Goal: Complete application form: Complete application form

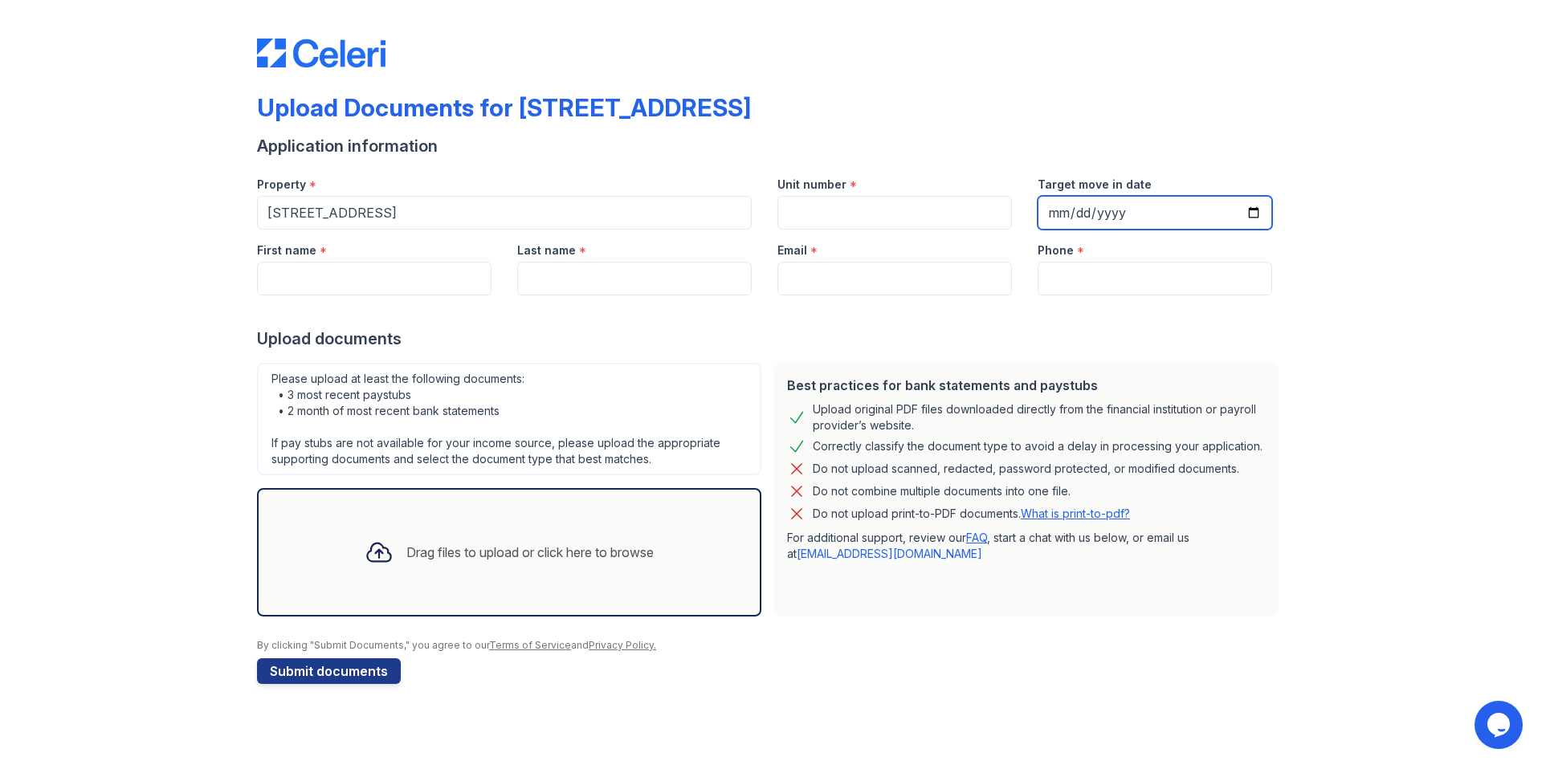
click at [1249, 207] on input "Target move in date" at bounding box center [1154, 213] width 234 height 34
type input "[DATE]"
click at [347, 277] on input "First name" at bounding box center [374, 279] width 234 height 34
type input "[PERSON_NAME]"
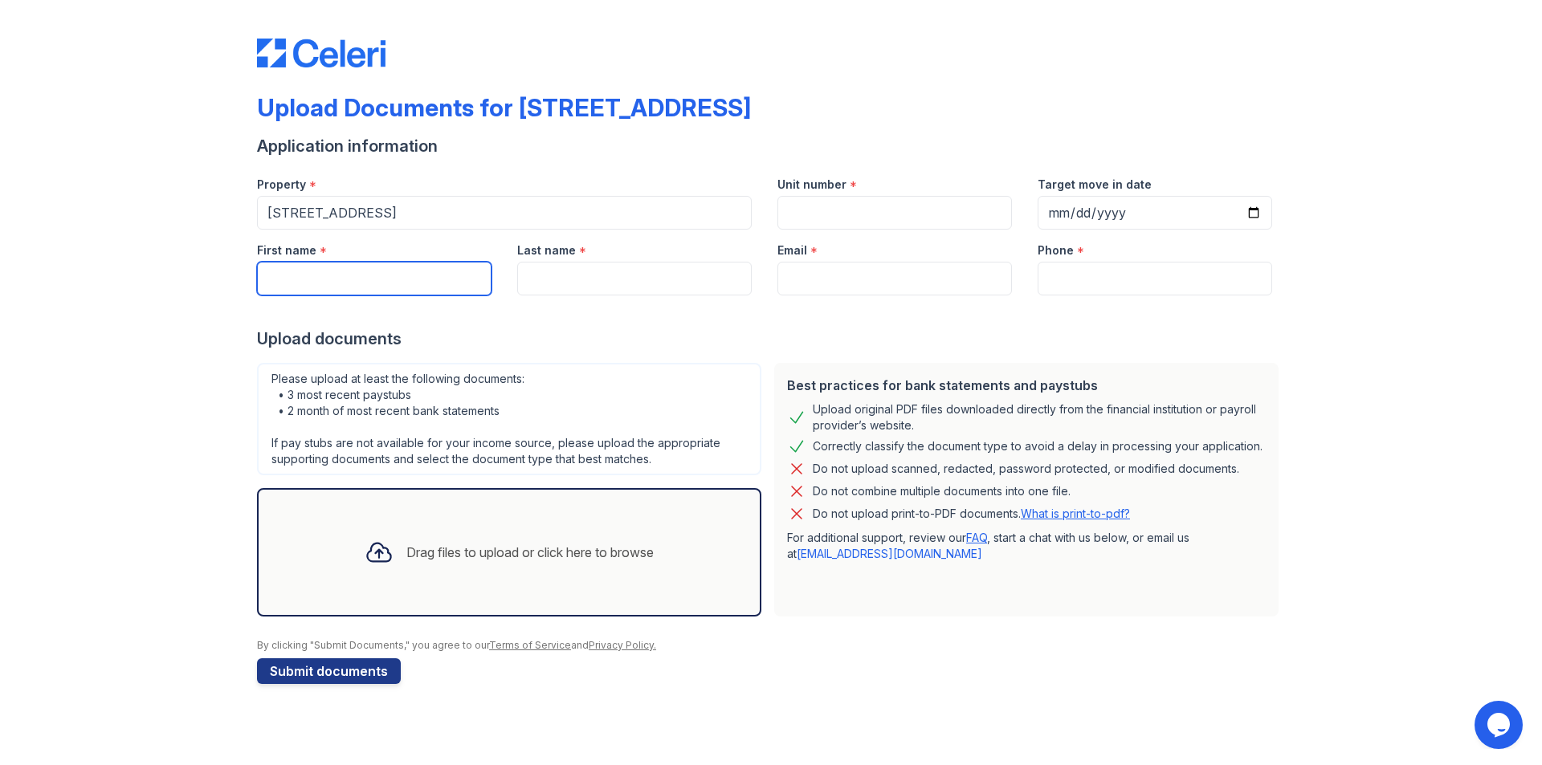
type input "[EMAIL_ADDRESS][DOMAIN_NAME]"
type input "3129723831"
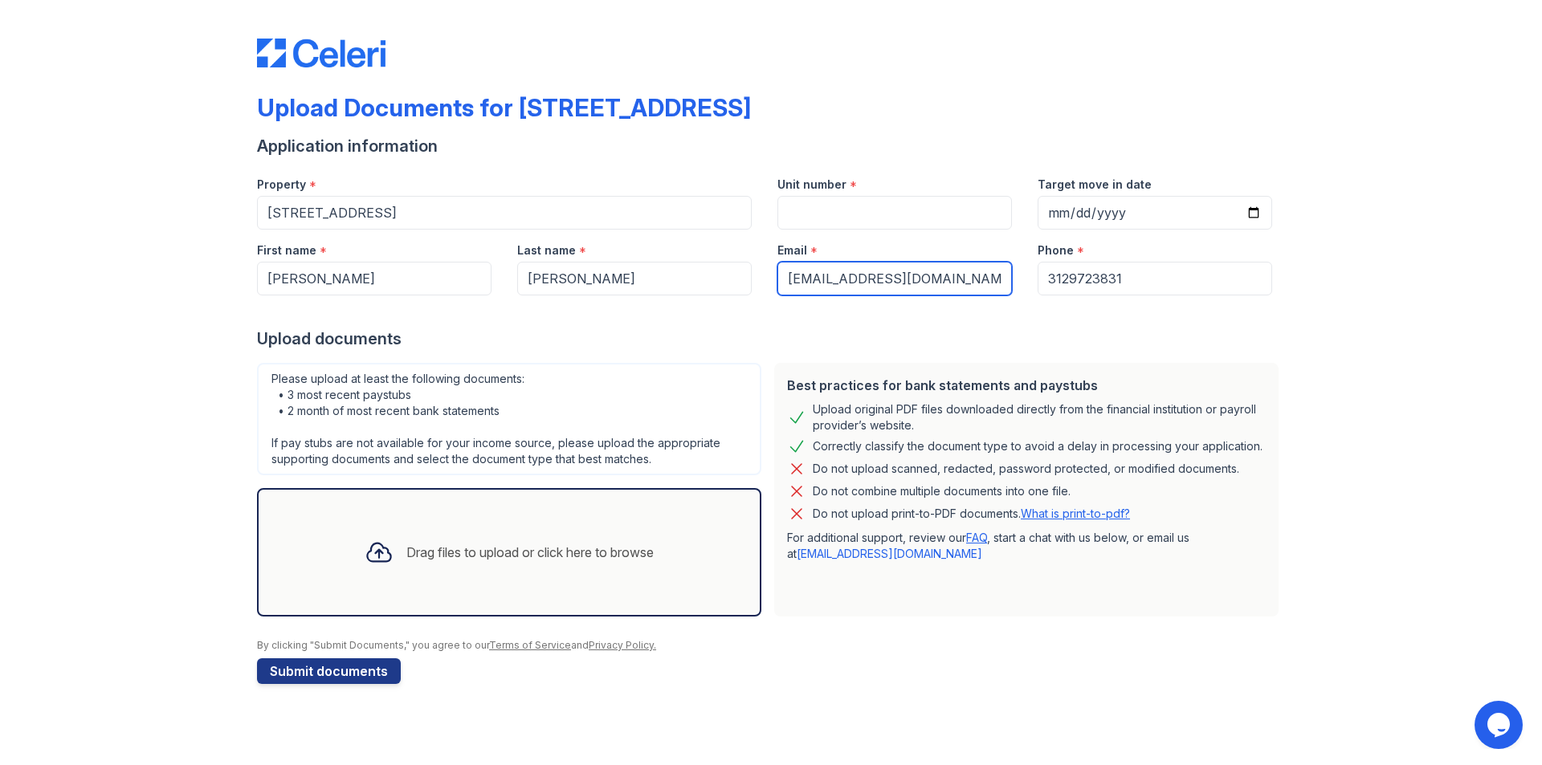
drag, startPoint x: 961, startPoint y: 276, endPoint x: 760, endPoint y: 259, distance: 202.3
click at [760, 259] on div "First name * [PERSON_NAME] Last name * [PERSON_NAME] Email * [EMAIL_ADDRESS][DO…" at bounding box center [764, 263] width 1041 height 66
type input "[EMAIL_ADDRESS][DOMAIN_NAME]"
drag, startPoint x: 1133, startPoint y: 271, endPoint x: 966, endPoint y: 265, distance: 167.1
click at [966, 263] on div "First name * [PERSON_NAME] Last name * [PERSON_NAME] Email * [EMAIL_ADDRESS][DO…" at bounding box center [764, 263] width 1041 height 66
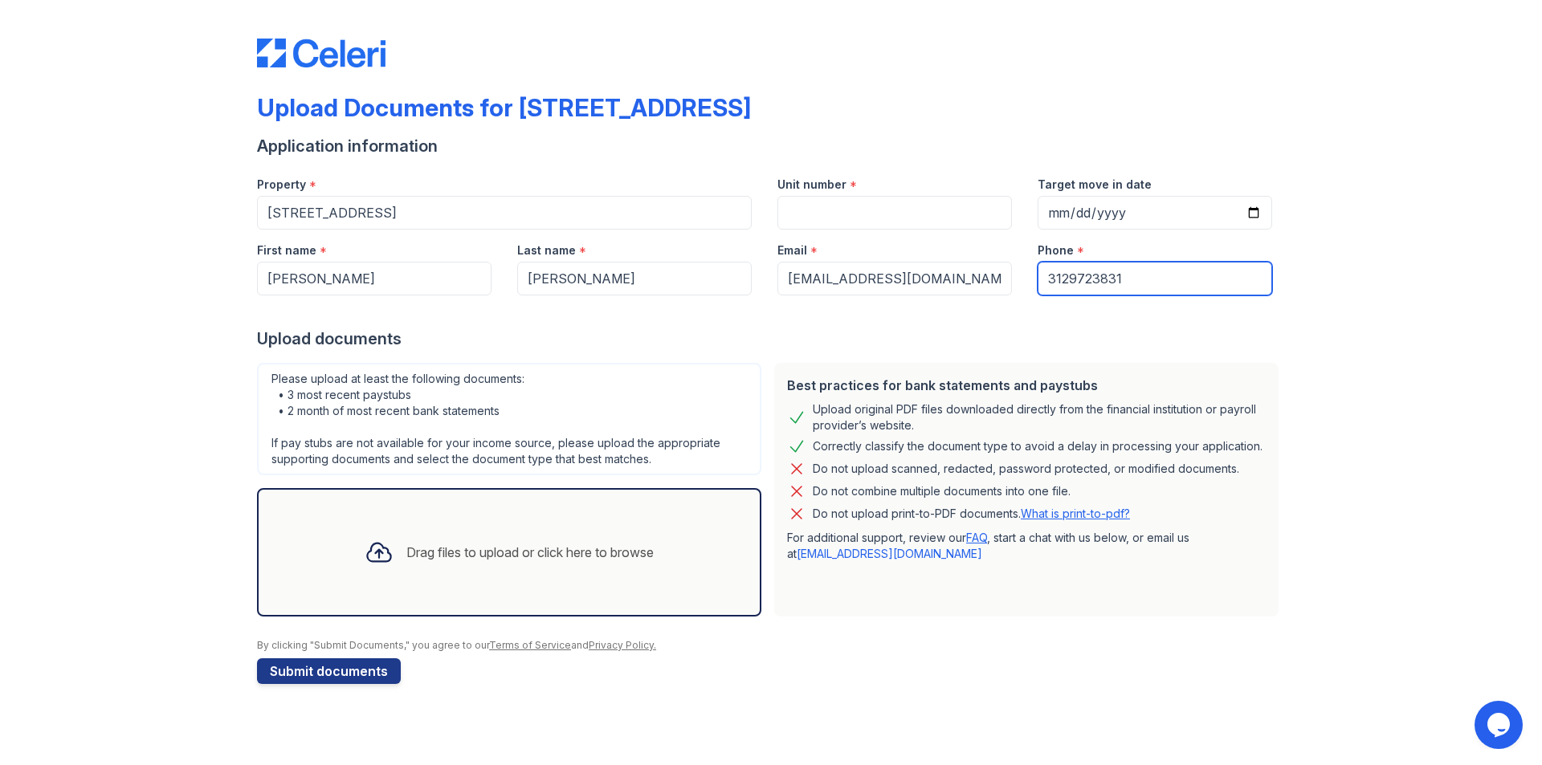
type input "7088903957"
click at [327, 670] on button "Submit documents" at bounding box center [329, 671] width 144 height 26
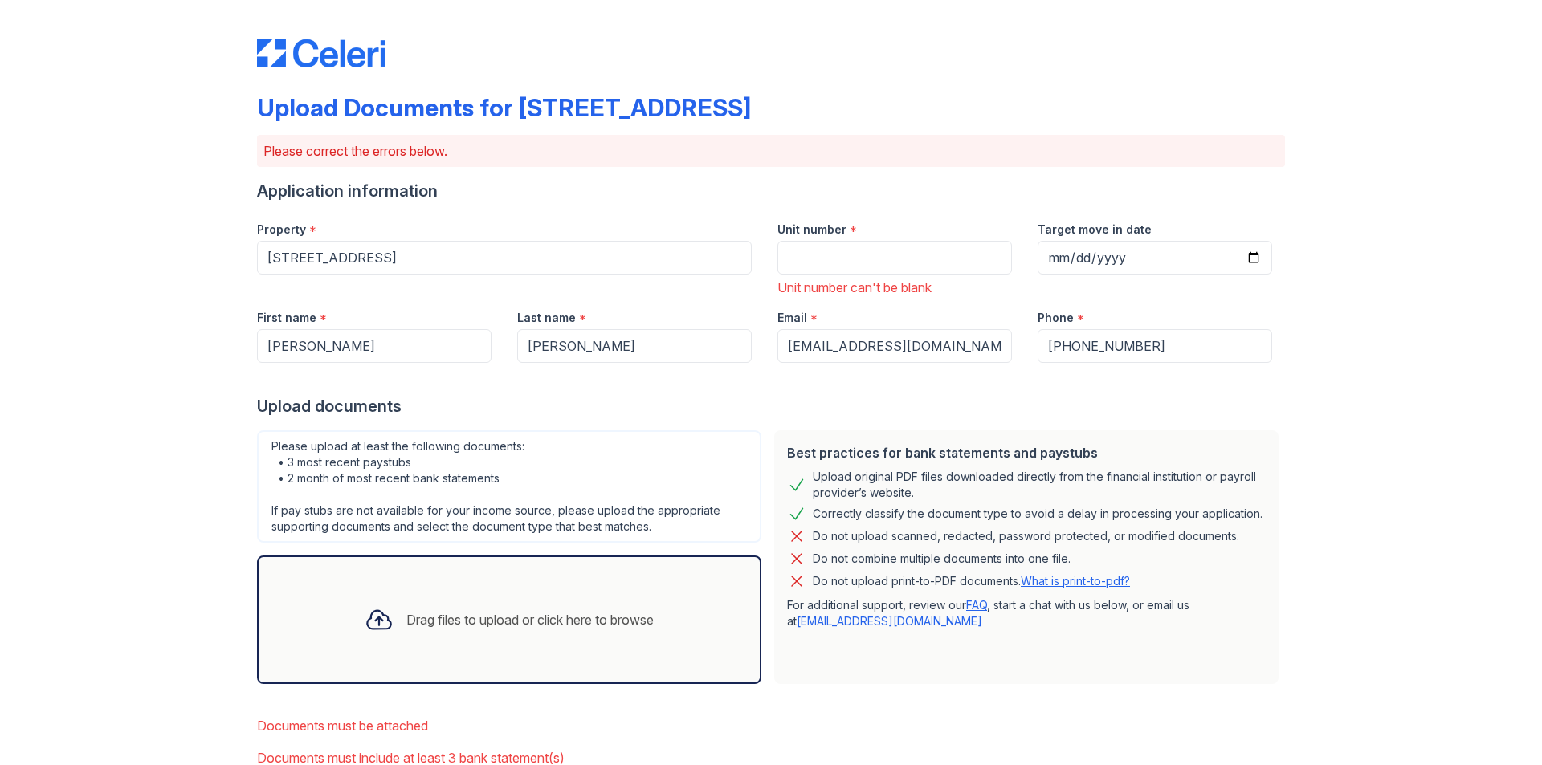
click at [467, 610] on div "Drag files to upload or click here to browse" at bounding box center [529, 619] width 247 height 19
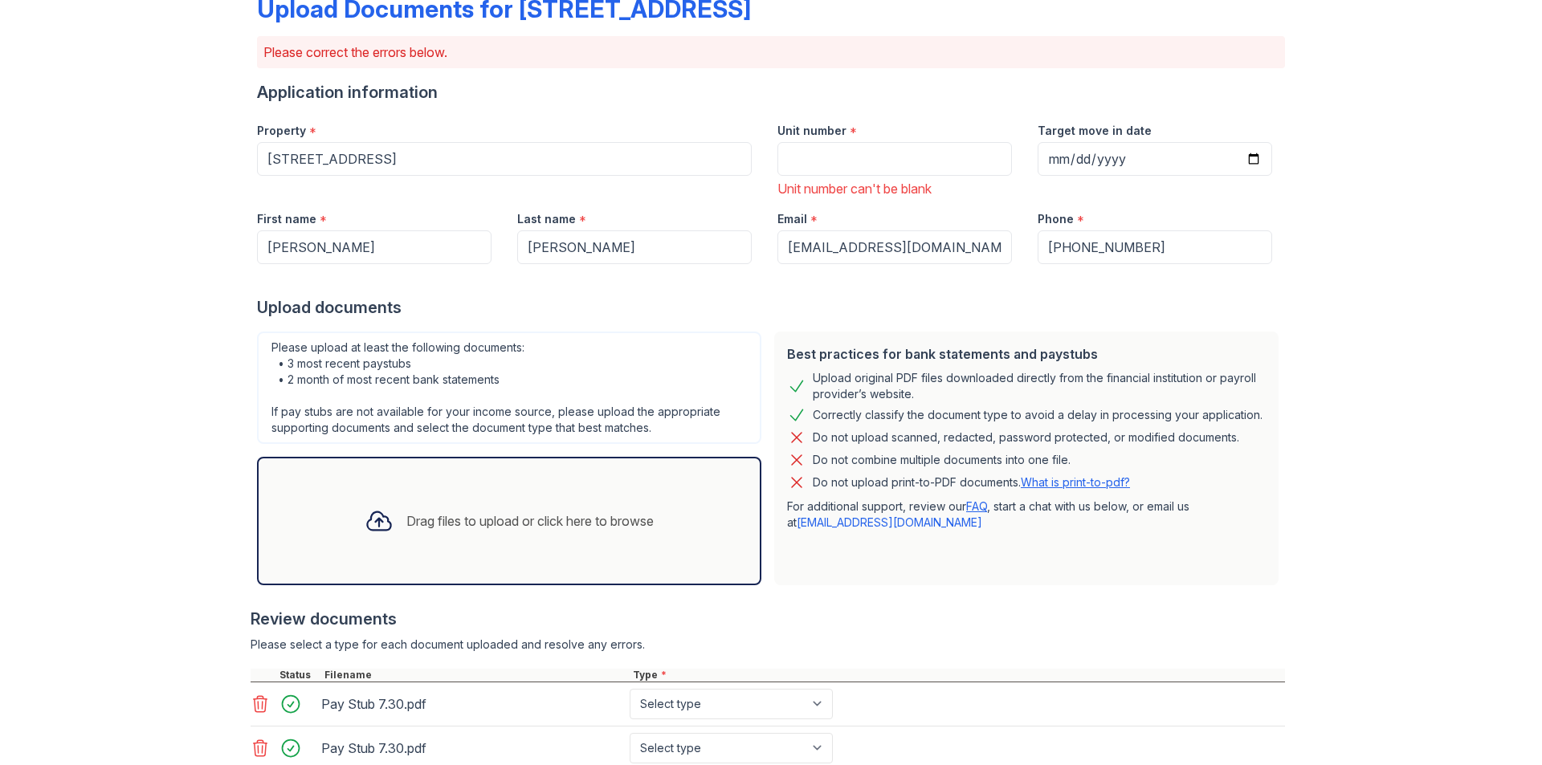
scroll to position [341, 0]
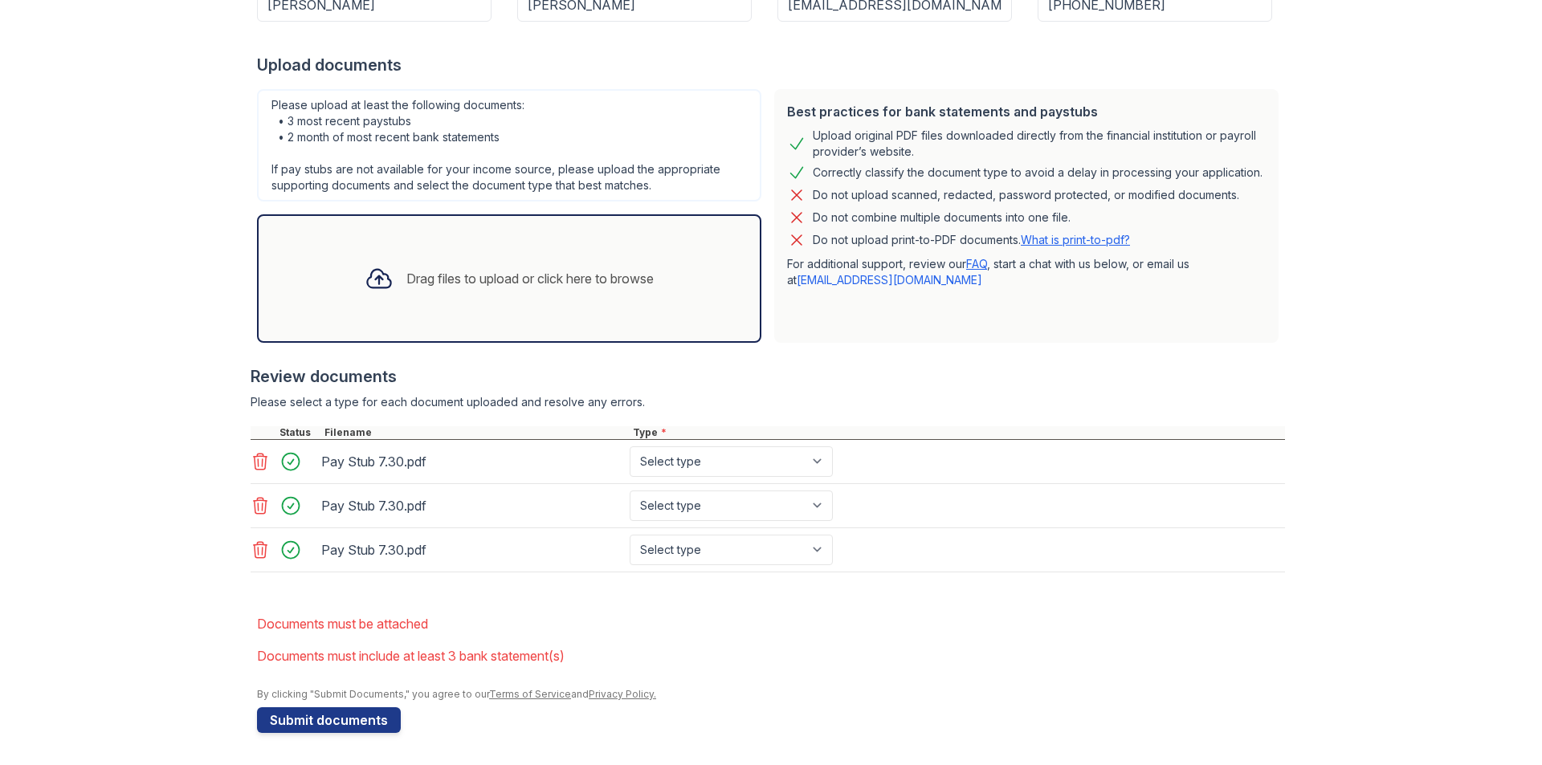
click at [253, 503] on icon at bounding box center [260, 505] width 19 height 19
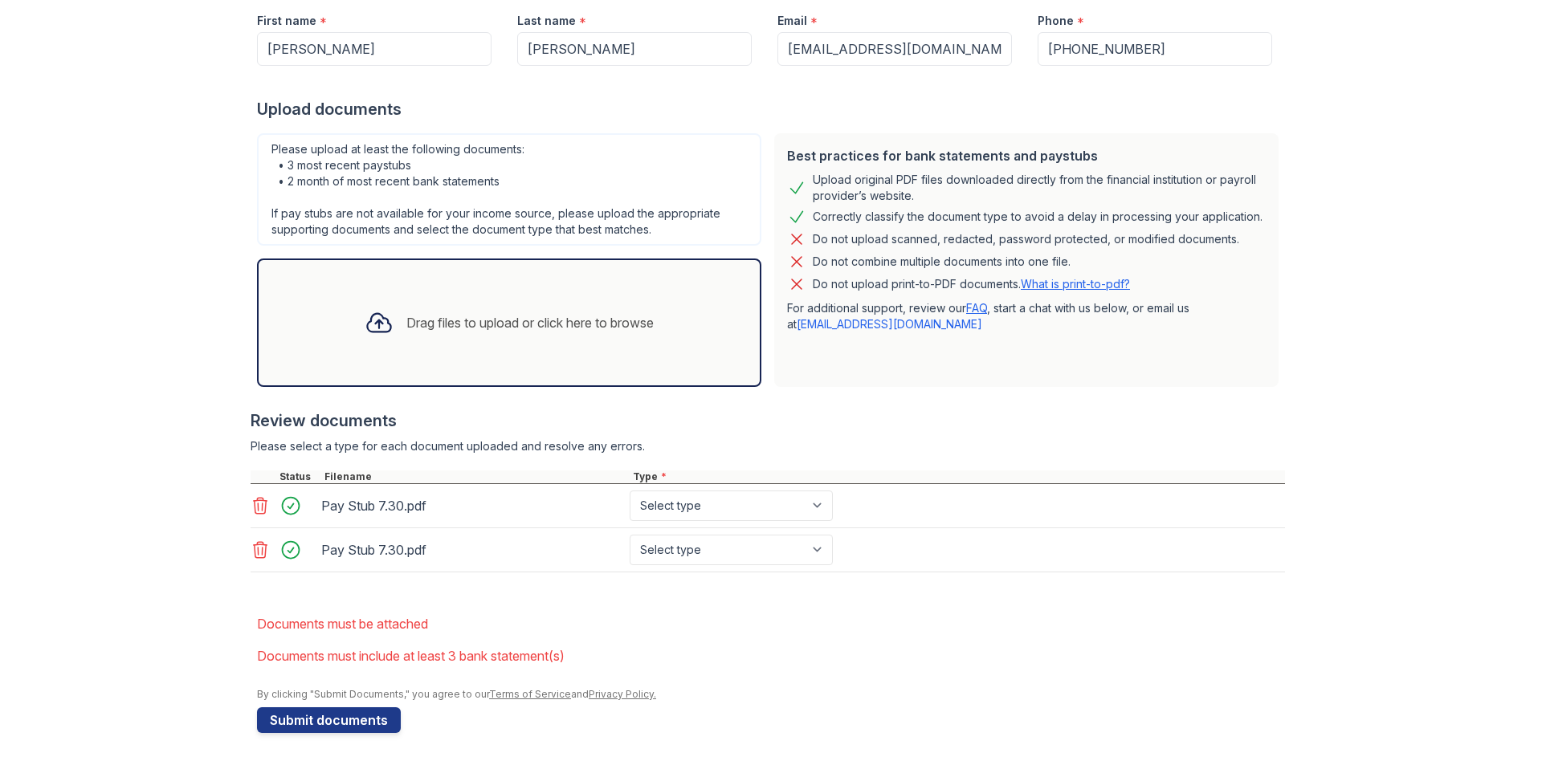
click at [254, 503] on icon at bounding box center [261, 506] width 14 height 16
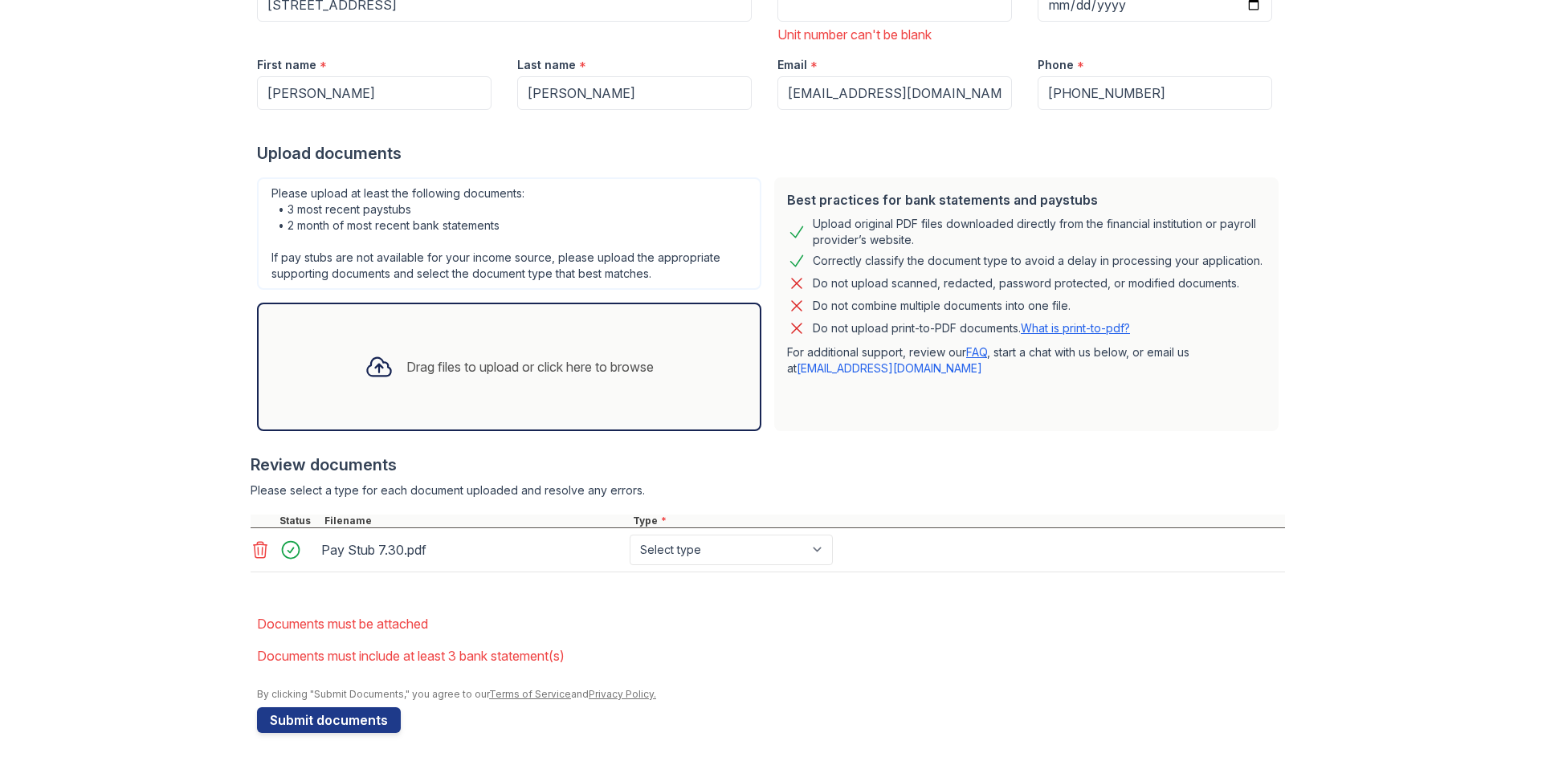
scroll to position [253, 0]
click at [825, 545] on select "Select type Paystub Bank Statement Offer Letter Tax Documents Benefit Award Let…" at bounding box center [731, 550] width 203 height 31
select select "paystub"
click at [630, 535] on select "Select type Paystub Bank Statement Offer Letter Tax Documents Benefit Award Let…" at bounding box center [731, 550] width 203 height 31
click at [565, 384] on div "Drag files to upload or click here to browse" at bounding box center [509, 367] width 315 height 55
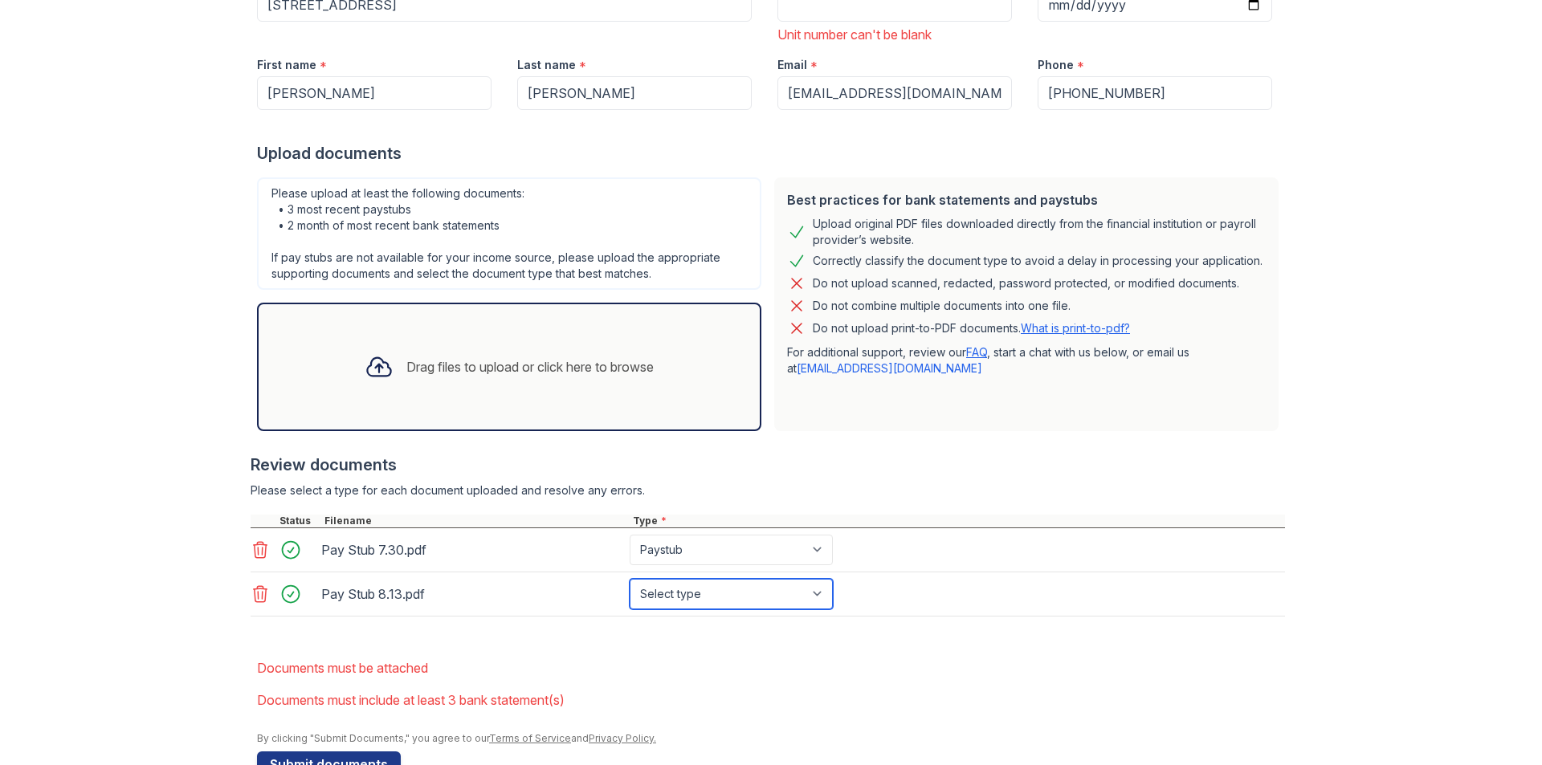
click at [816, 589] on select "Select type Paystub Bank Statement Offer Letter Tax Documents Benefit Award Let…" at bounding box center [731, 594] width 203 height 31
select select "paystub"
click at [630, 579] on select "Select type Paystub Bank Statement Offer Letter Tax Documents Benefit Award Let…" at bounding box center [731, 594] width 203 height 31
click at [512, 363] on div "Drag files to upload or click here to browse" at bounding box center [529, 366] width 247 height 19
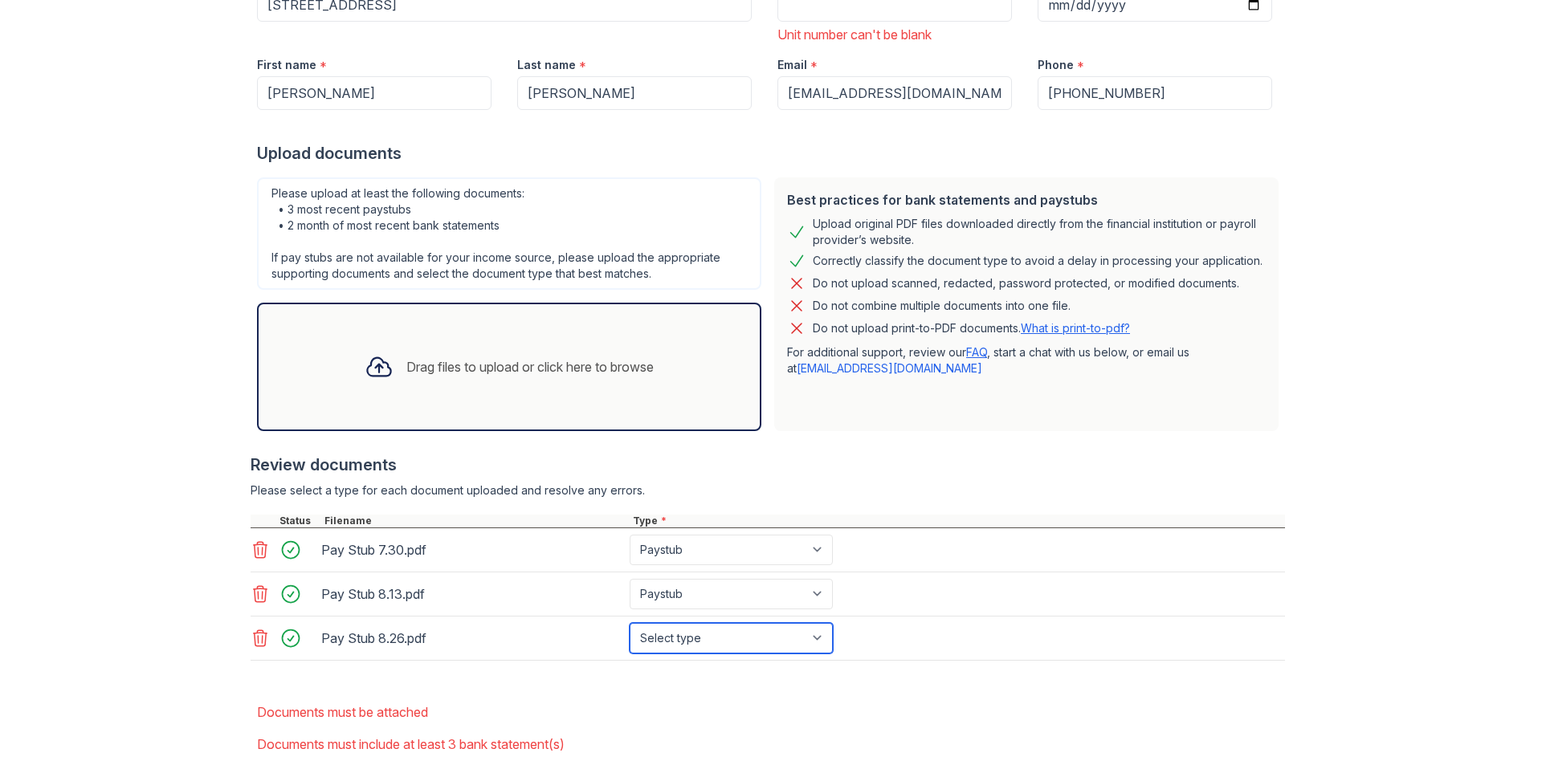
click at [819, 642] on select "Select type Paystub Bank Statement Offer Letter Tax Documents Benefit Award Let…" at bounding box center [731, 638] width 203 height 31
select select "paystub"
click at [630, 623] on select "Select type Paystub Bank Statement Offer Letter Tax Documents Benefit Award Let…" at bounding box center [731, 638] width 203 height 31
click at [652, 369] on div "Drag files to upload or click here to browse" at bounding box center [529, 366] width 247 height 19
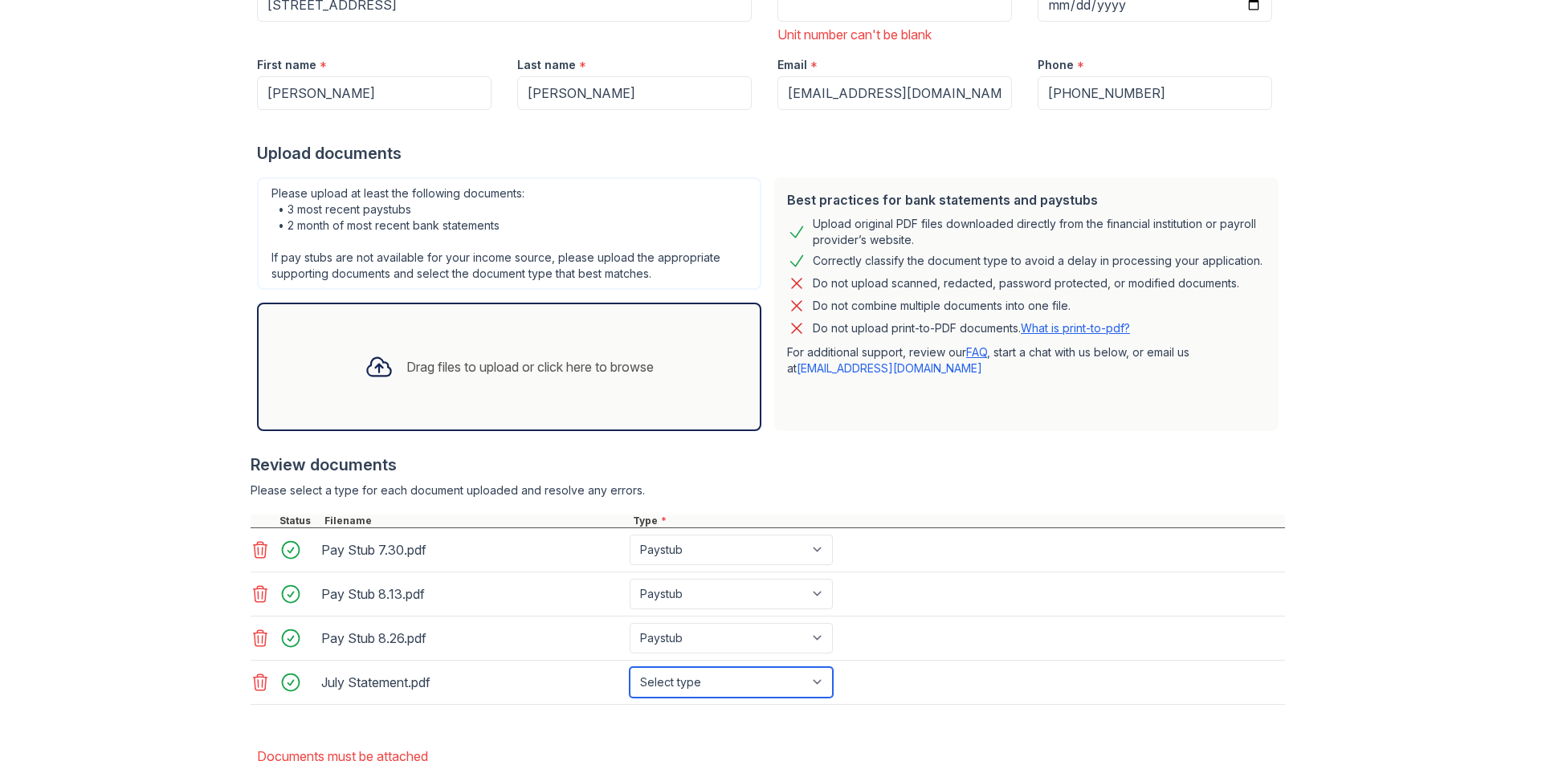
click at [827, 679] on select "Select type Paystub Bank Statement Offer Letter Tax Documents Benefit Award Let…" at bounding box center [731, 682] width 203 height 31
select select "bank_statement"
click at [630, 667] on select "Select type Paystub Bank Statement Offer Letter Tax Documents Benefit Award Let…" at bounding box center [731, 682] width 203 height 31
click at [382, 353] on div at bounding box center [379, 367] width 42 height 42
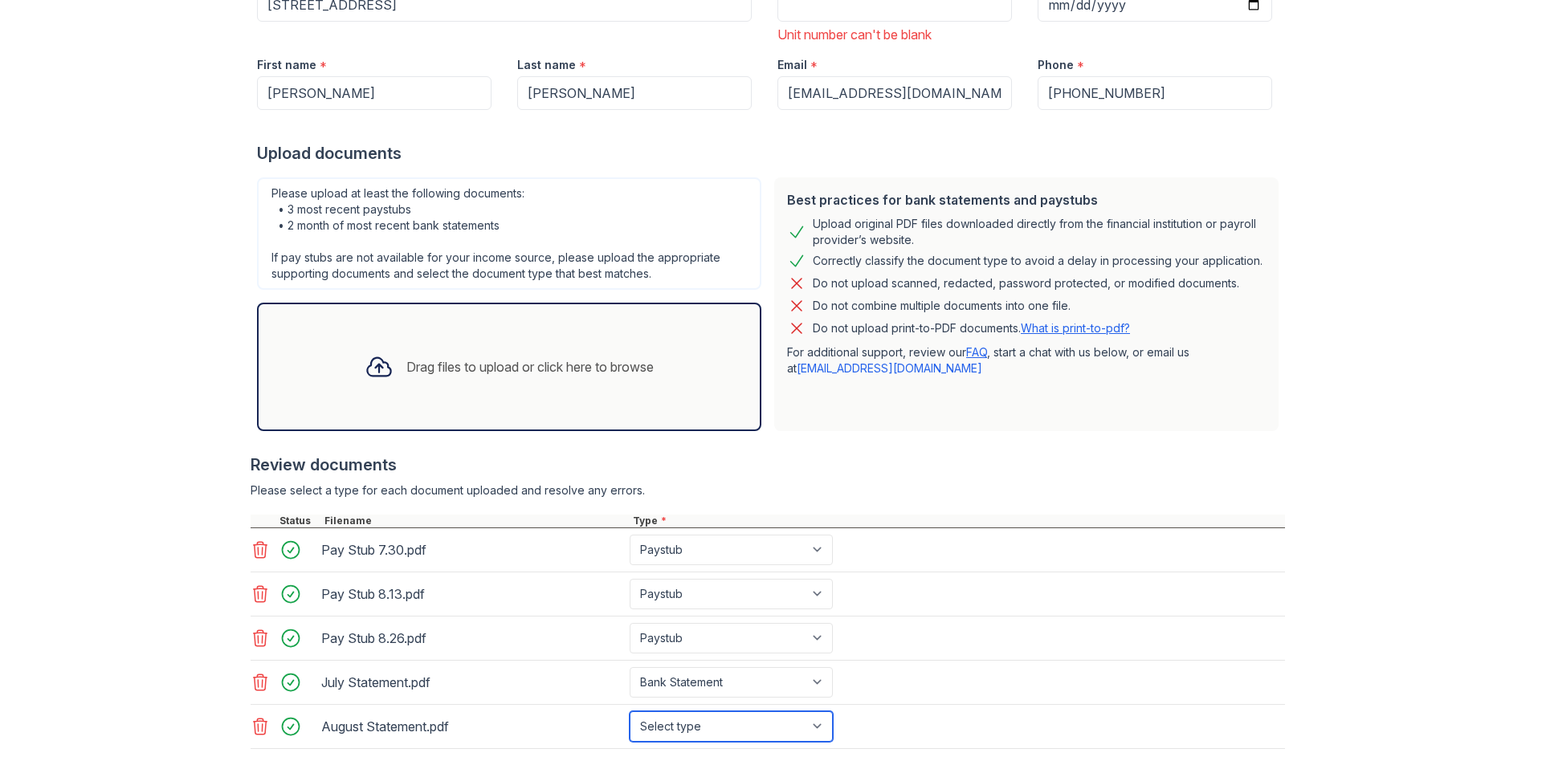
click at [821, 727] on select "Select type Paystub Bank Statement Offer Letter Tax Documents Benefit Award Let…" at bounding box center [731, 726] width 203 height 31
select select "bank_statement"
click at [630, 711] on select "Select type Paystub Bank Statement Offer Letter Tax Documents Benefit Award Let…" at bounding box center [731, 726] width 203 height 31
click at [1336, 284] on div "Upload Documents for [STREET_ADDRESS] Please correct the errors below. Applicat…" at bounding box center [771, 344] width 1490 height 1195
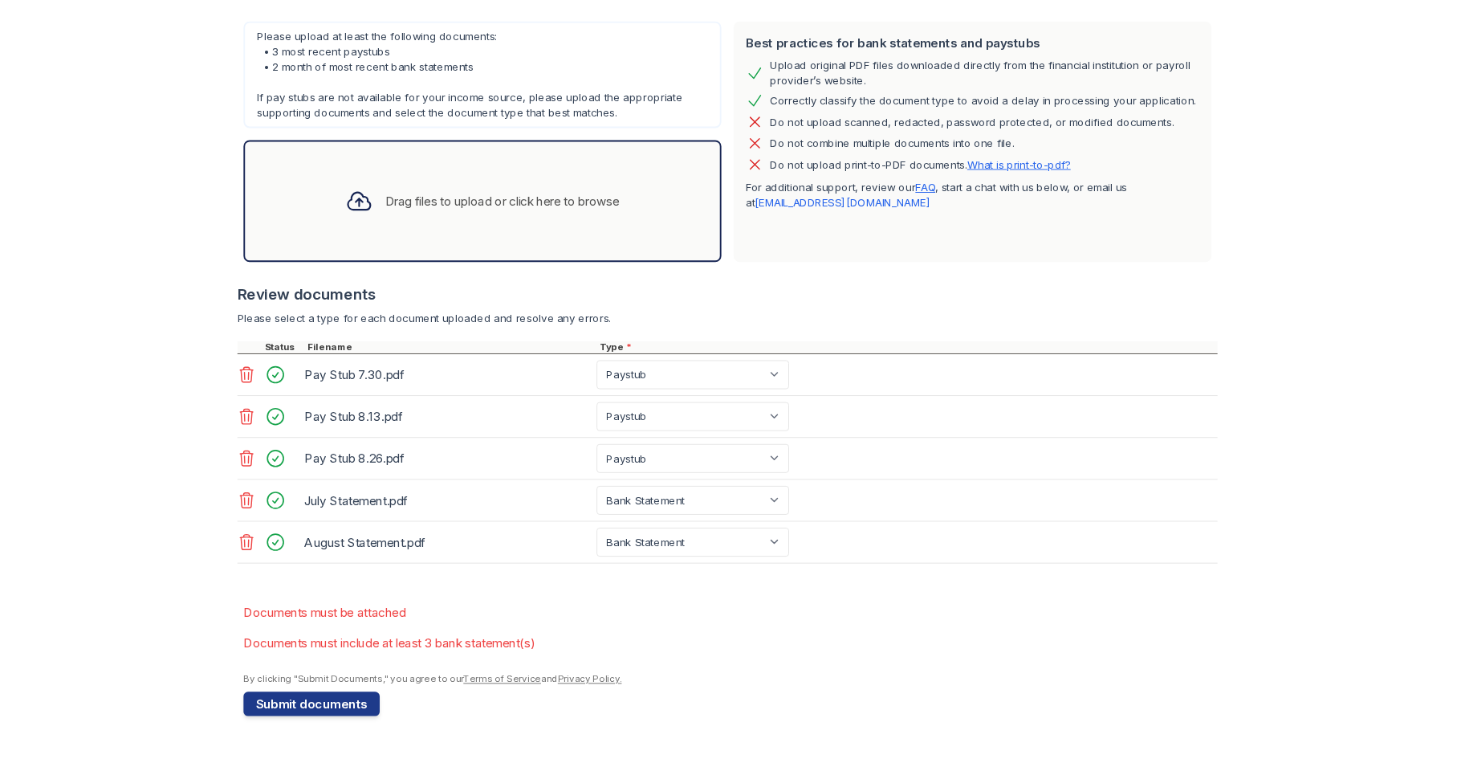
scroll to position [430, 0]
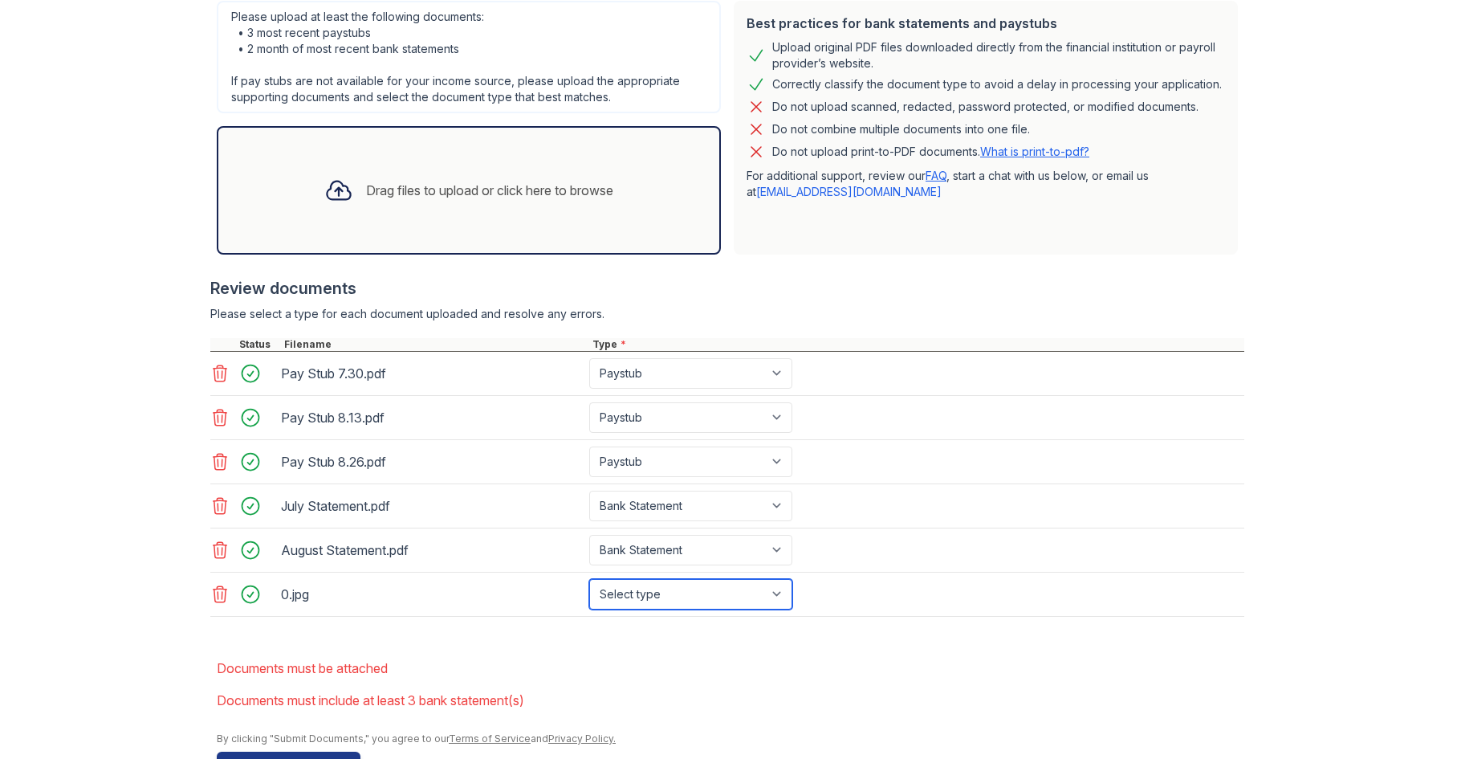
click at [772, 589] on select "Select type Paystub Bank Statement Offer Letter Tax Documents Benefit Award Let…" at bounding box center [690, 594] width 203 height 31
click at [771, 590] on select "Select type Paystub Bank Statement Offer Letter Tax Documents Benefit Award Let…" at bounding box center [690, 594] width 203 height 31
click at [777, 590] on select "Select type Paystub Bank Statement Offer Letter Tax Documents Benefit Award Let…" at bounding box center [690, 594] width 203 height 31
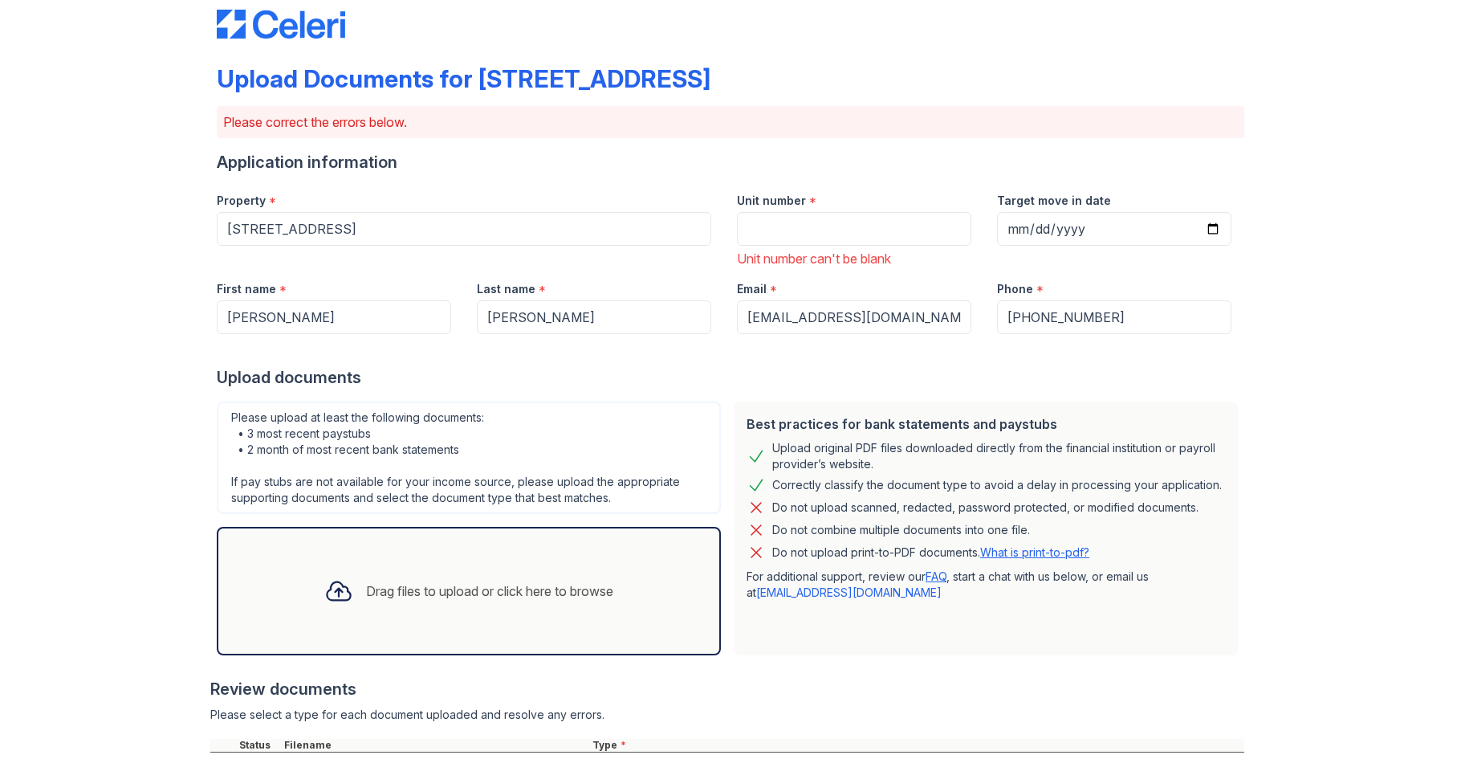
scroll to position [28, 0]
click at [793, 236] on input "Unit number" at bounding box center [854, 230] width 234 height 34
type input "1W"
click at [1357, 253] on div "Upload Documents for [STREET_ADDRESS] Please correct the errors below. Applicat…" at bounding box center [731, 591] width 1410 height 1239
click at [1213, 279] on div "Phone *" at bounding box center [1114, 285] width 234 height 32
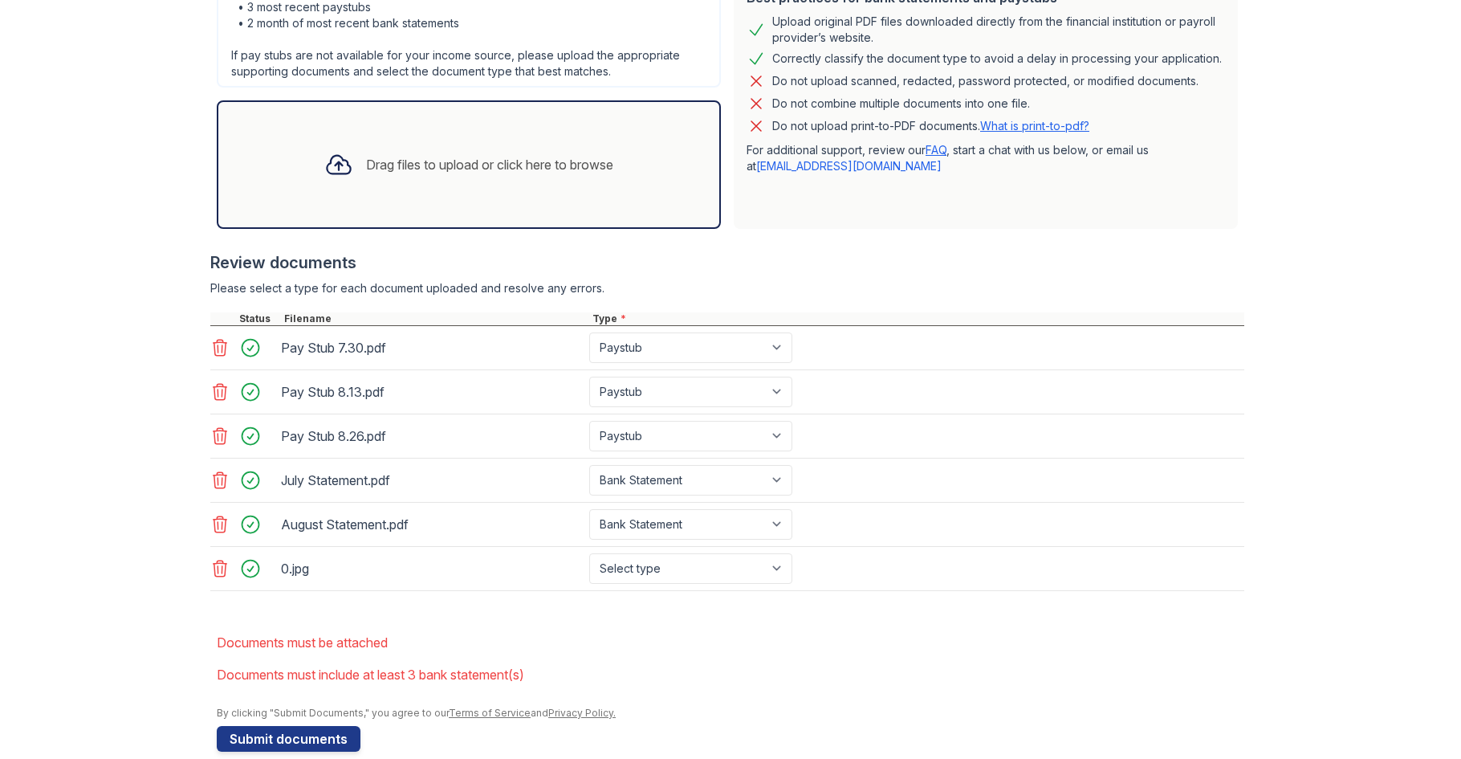
scroll to position [480, 0]
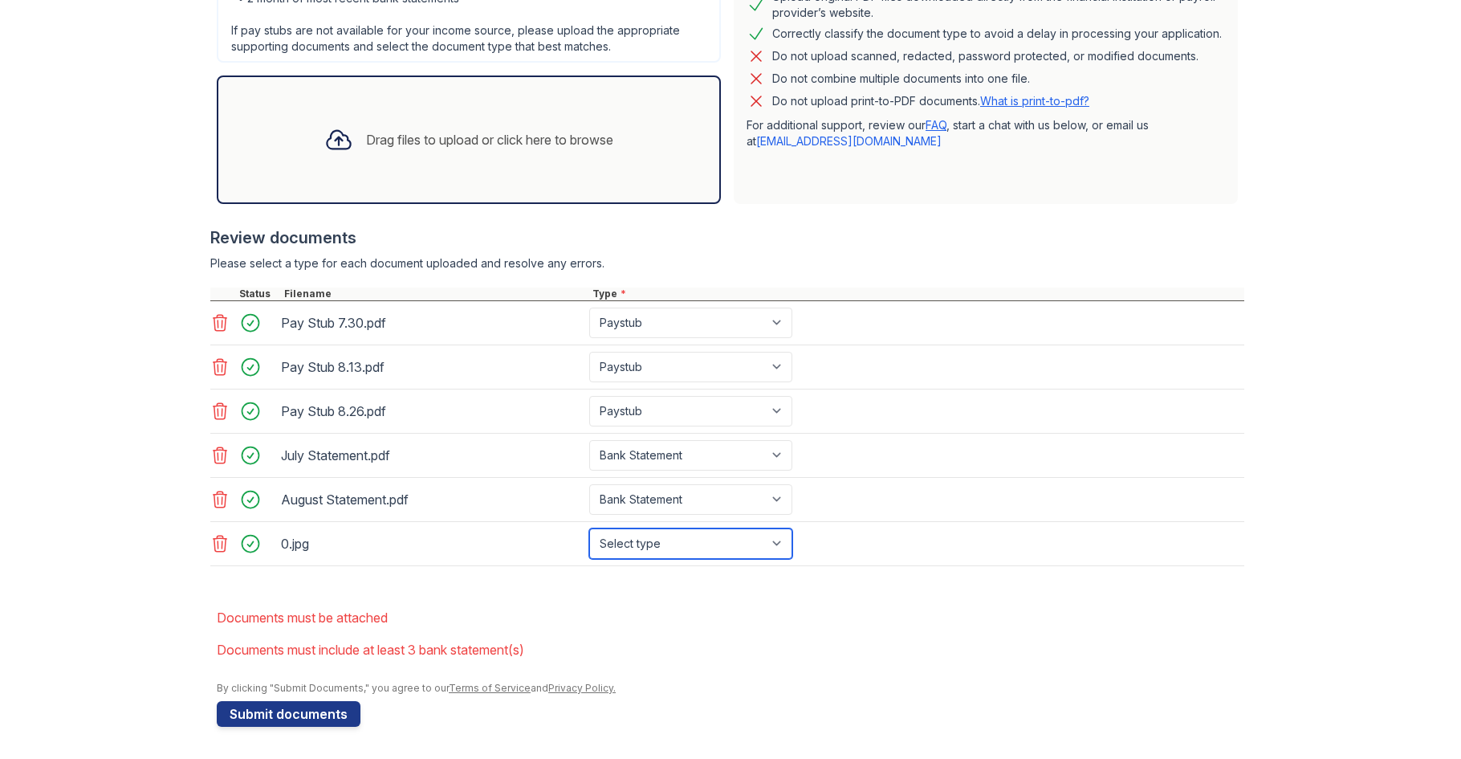
click at [775, 541] on select "Select type Paystub Bank Statement Offer Letter Tax Documents Benefit Award Let…" at bounding box center [690, 543] width 203 height 31
select select "other"
click at [589, 528] on select "Select type Paystub Bank Statement Offer Letter Tax Documents Benefit Award Let…" at bounding box center [690, 543] width 203 height 31
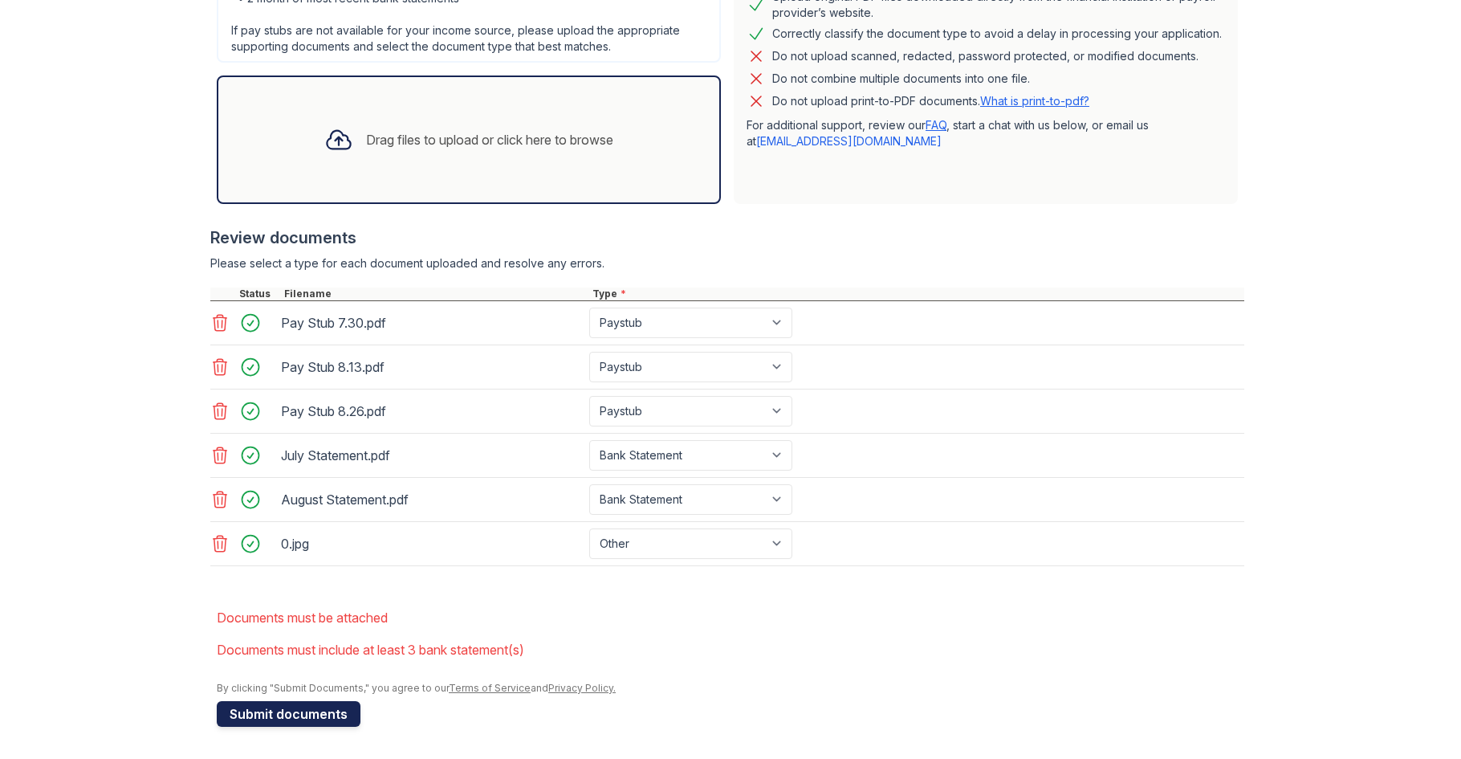
click at [297, 715] on button "Submit documents" at bounding box center [289, 714] width 144 height 26
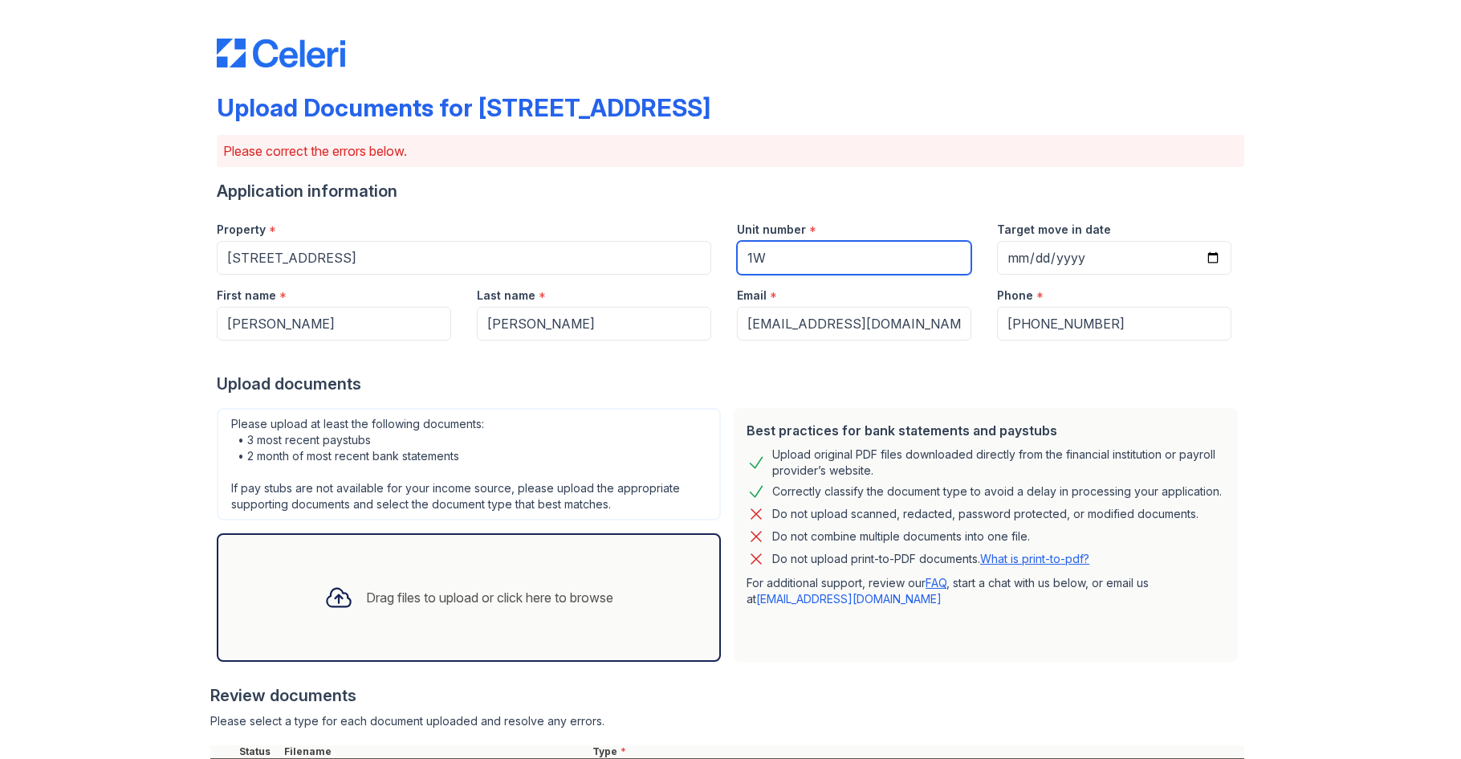
click at [744, 259] on input "1W" at bounding box center [854, 258] width 234 height 34
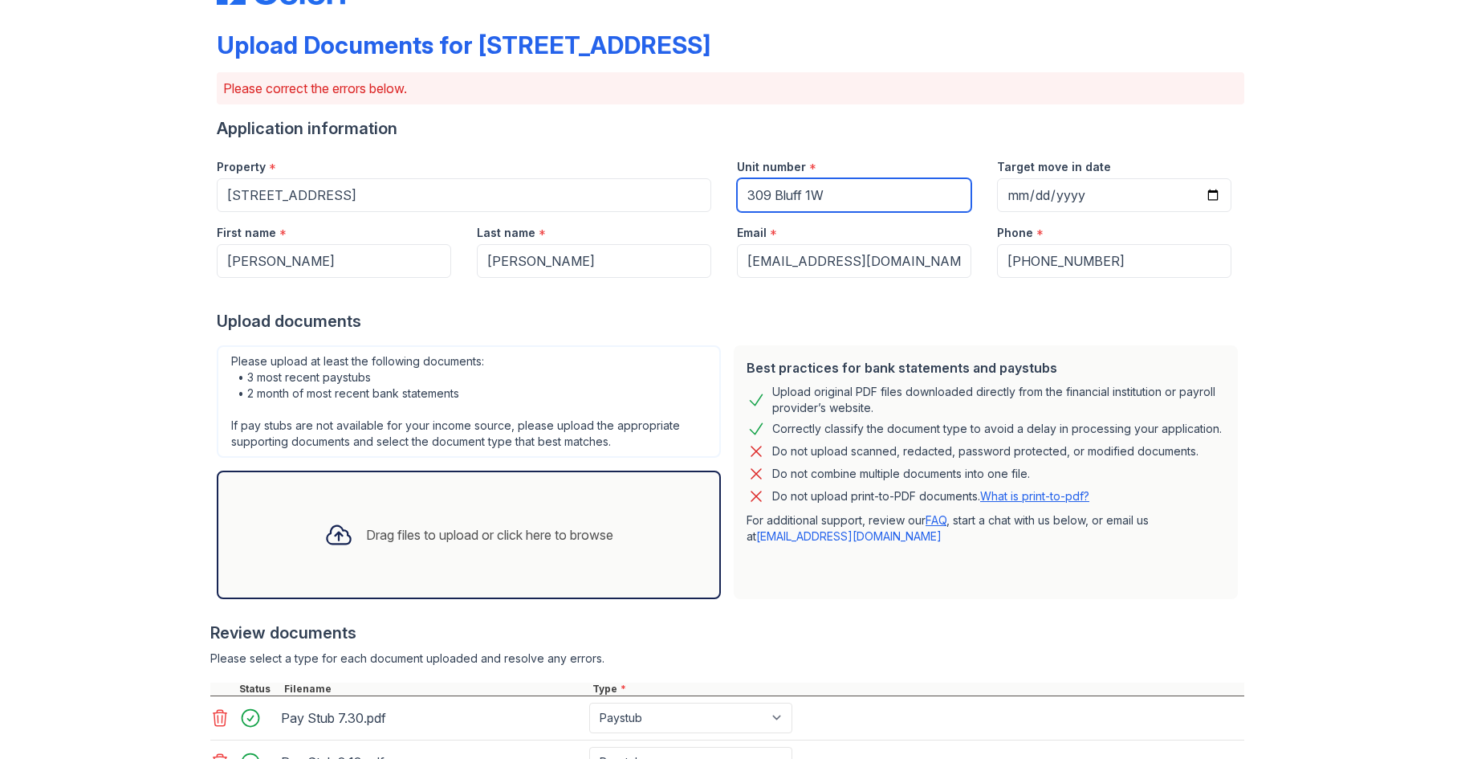
scroll to position [80, 0]
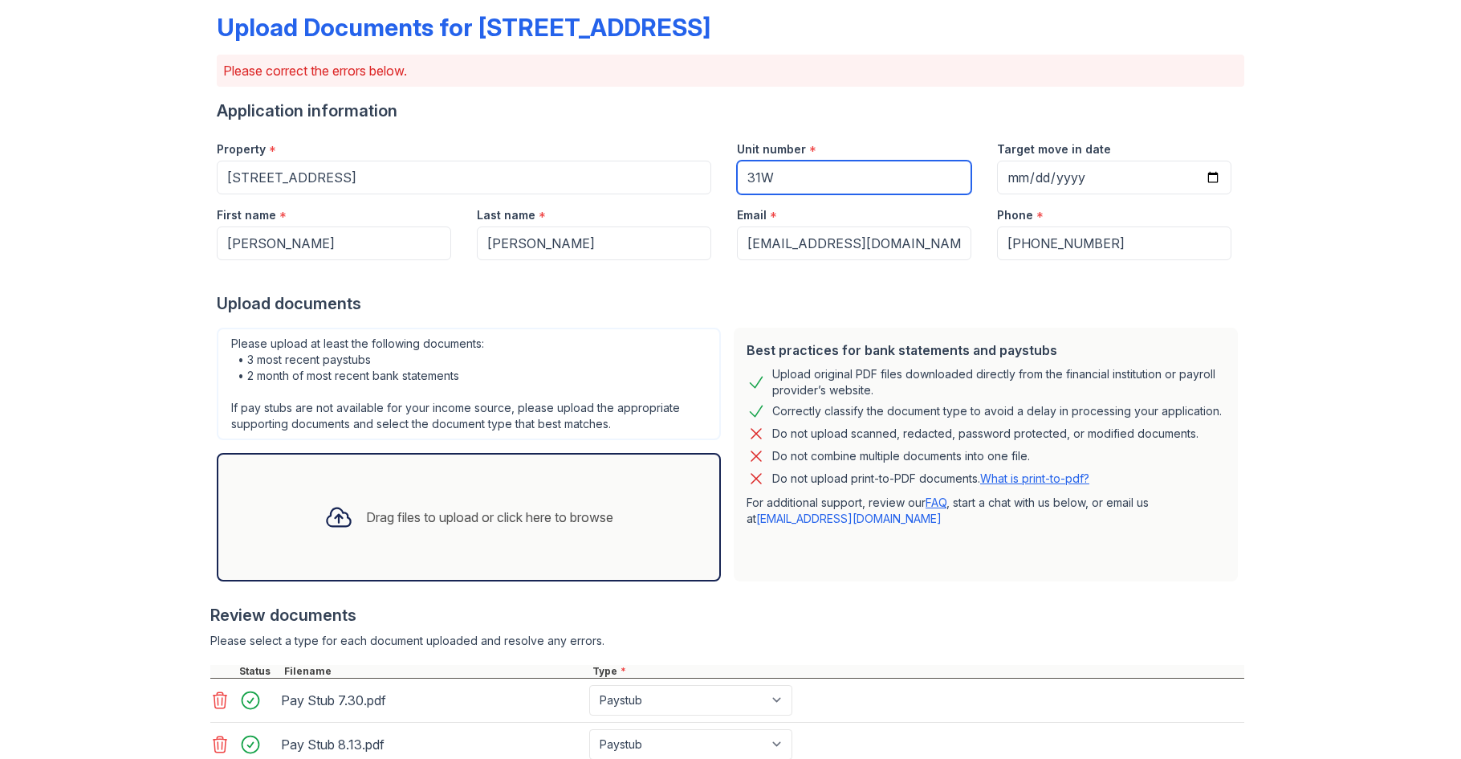
type input "1W"
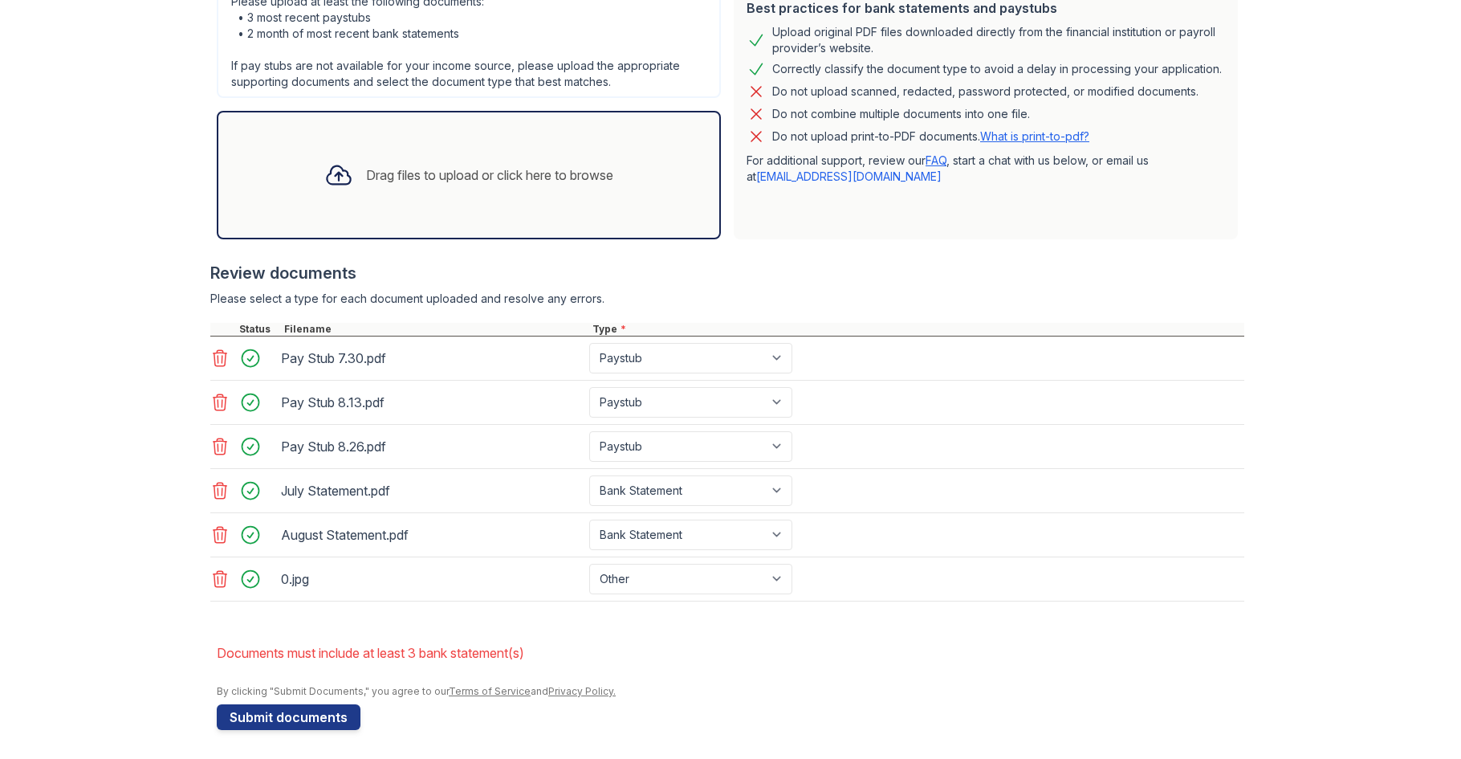
scroll to position [426, 0]
click at [258, 715] on button "Submit documents" at bounding box center [289, 714] width 144 height 26
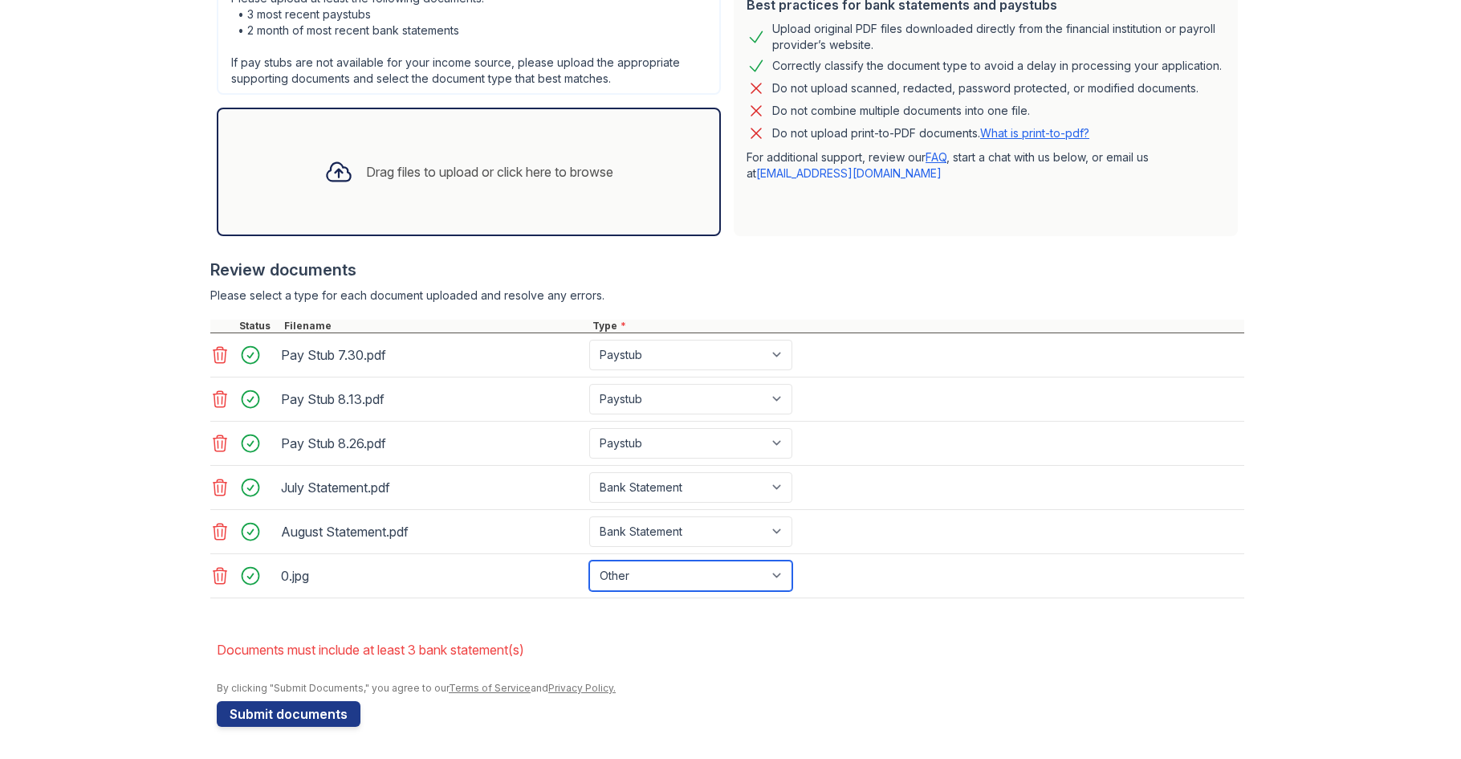
click at [773, 577] on select "Paystub Bank Statement Offer Letter Tax Documents Benefit Award Letter Investme…" at bounding box center [690, 575] width 203 height 31
select select "bank_statement"
click at [589, 560] on select "Paystub Bank Statement Offer Letter Tax Documents Benefit Award Letter Investme…" at bounding box center [690, 575] width 203 height 31
click at [1131, 595] on div "0.jpg Paystub Bank Statement Offer Letter Tax Documents Benefit Award Letter In…" at bounding box center [727, 576] width 1034 height 44
click at [248, 710] on button "Submit documents" at bounding box center [289, 714] width 144 height 26
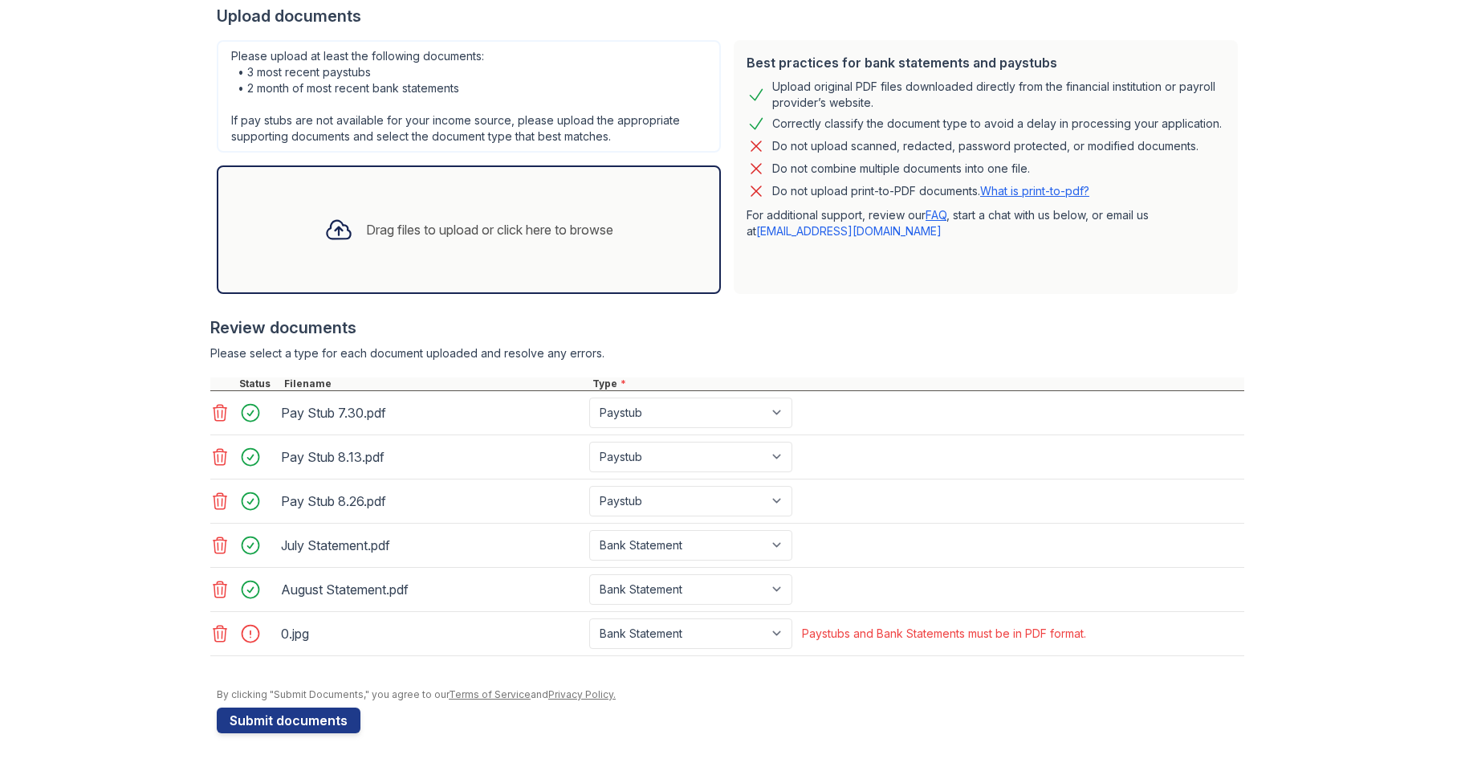
scroll to position [374, 0]
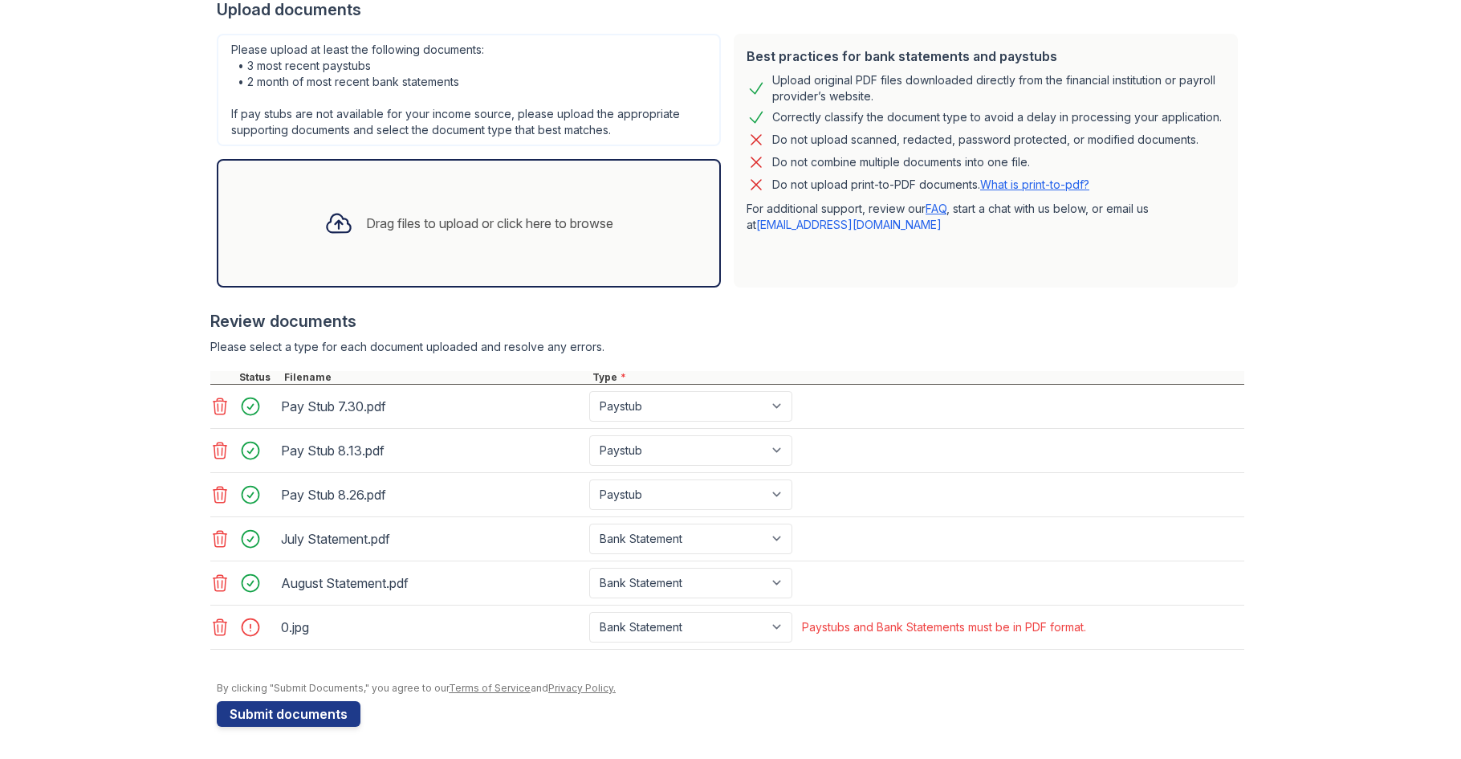
click at [214, 626] on icon at bounding box center [219, 626] width 19 height 19
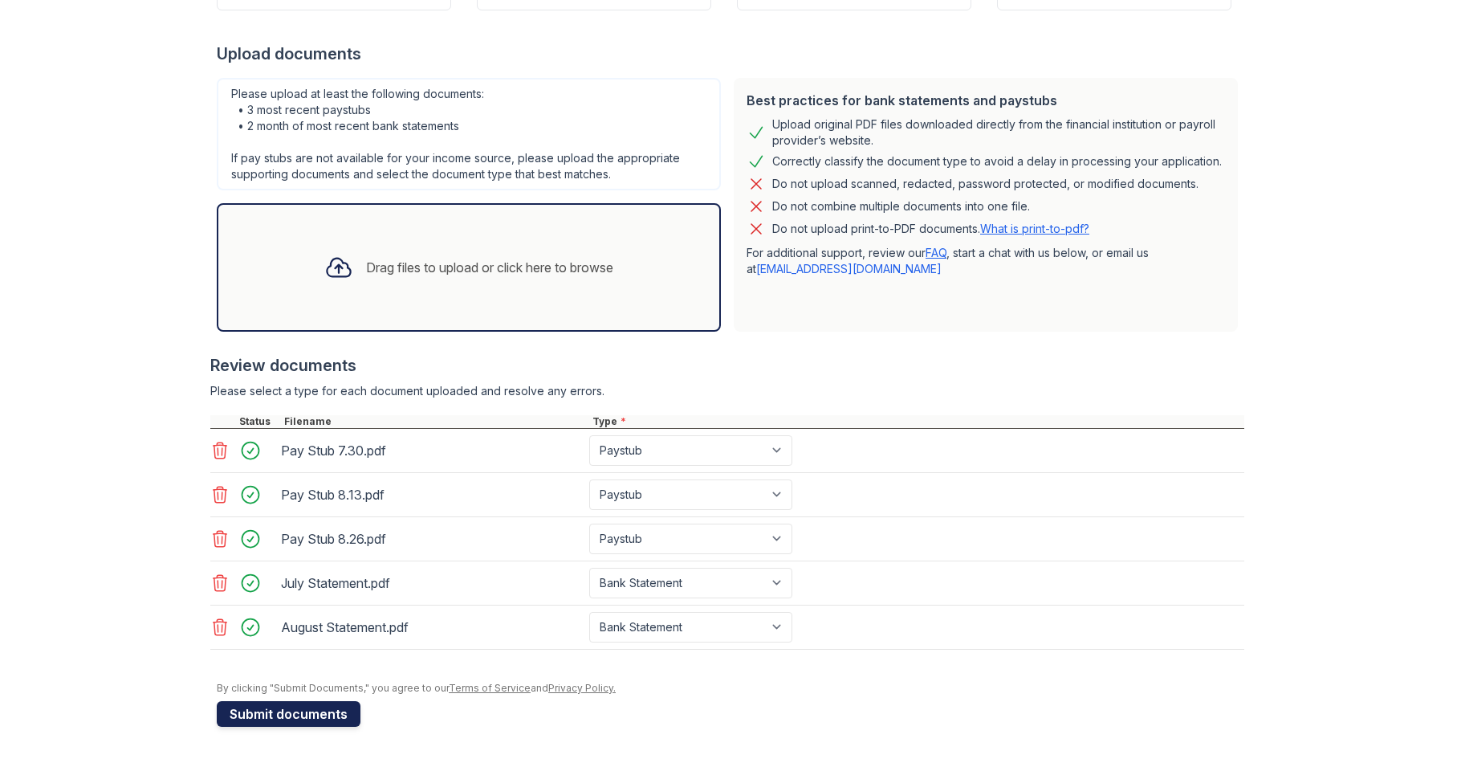
click at [296, 710] on button "Submit documents" at bounding box center [289, 714] width 144 height 26
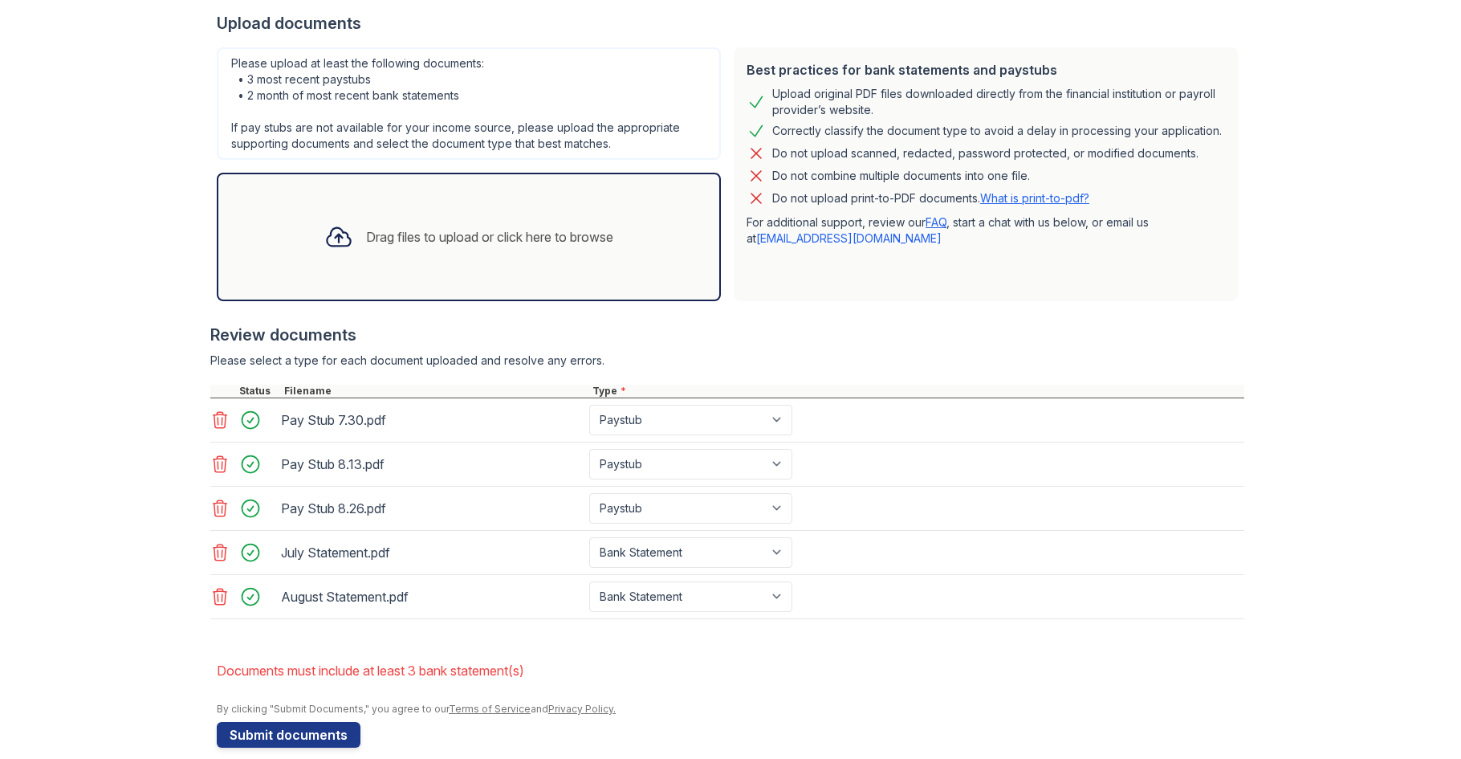
scroll to position [381, 0]
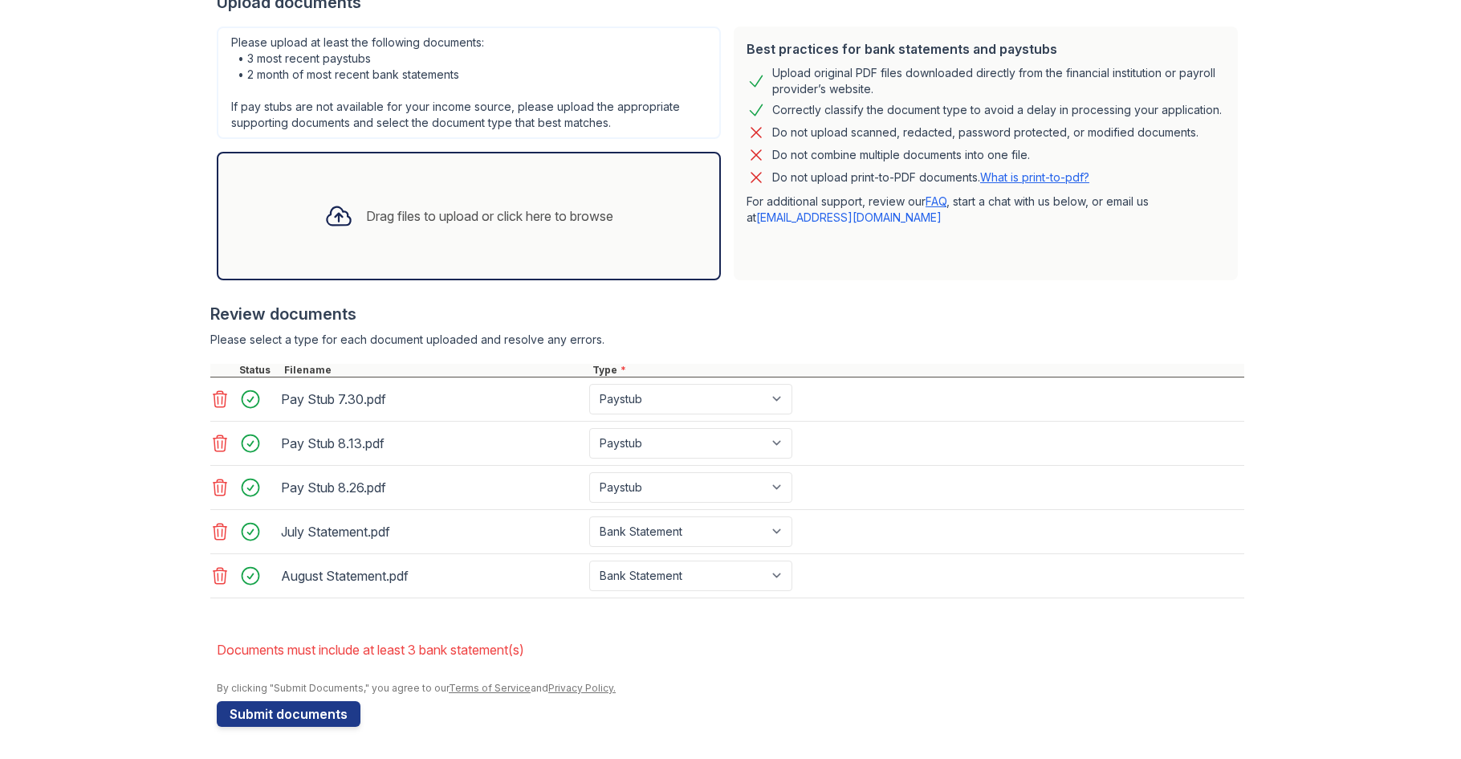
click at [1009, 173] on link "What is print-to-pdf?" at bounding box center [1034, 177] width 109 height 14
click at [289, 707] on button "Submit documents" at bounding box center [289, 714] width 144 height 26
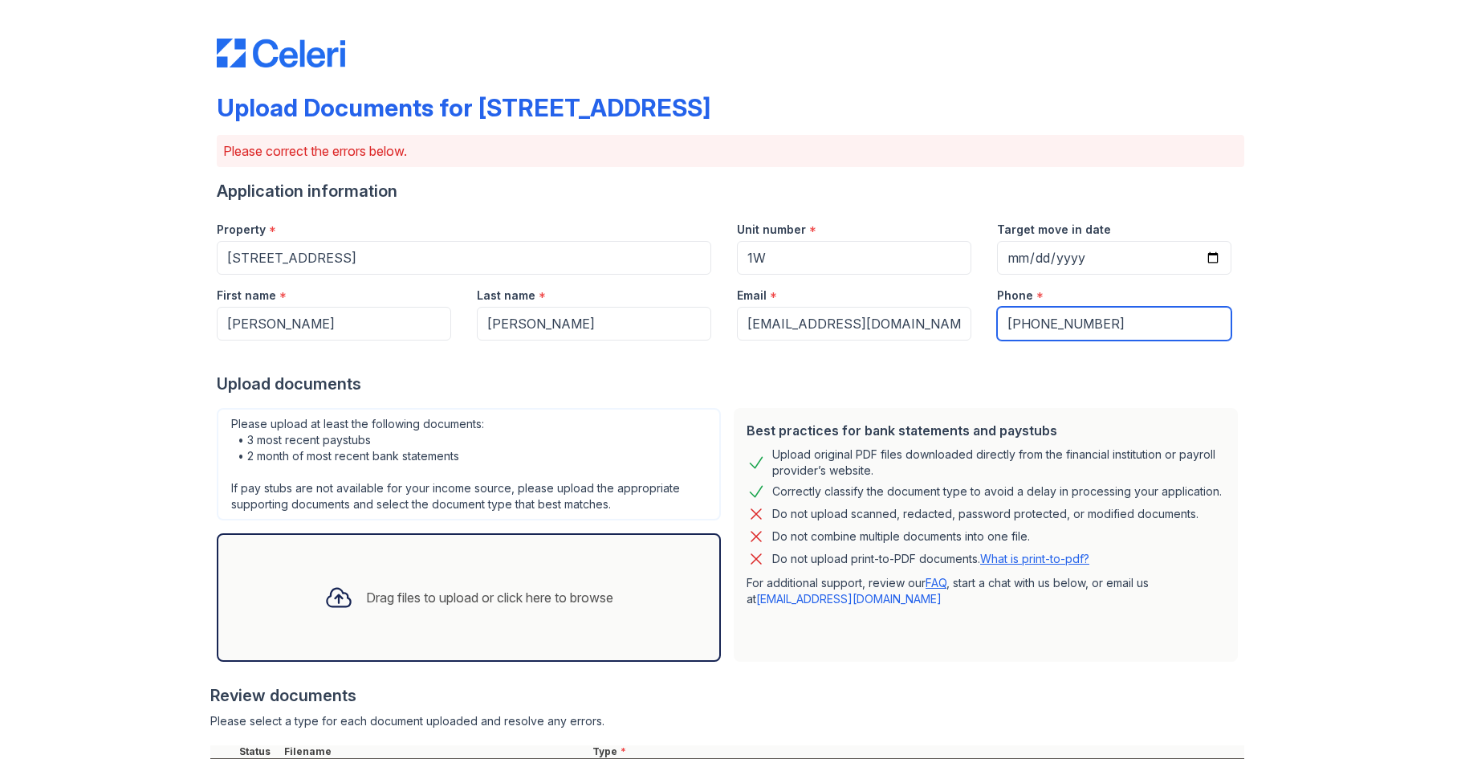
click at [1037, 325] on input "[PHONE_NUMBER]" at bounding box center [1114, 324] width 234 height 34
type input "[PHONE_NUMBER]"
click at [1309, 207] on div "Upload Documents for [STREET_ADDRESS] Please correct the errors below. Applicat…" at bounding box center [731, 570] width 1410 height 1140
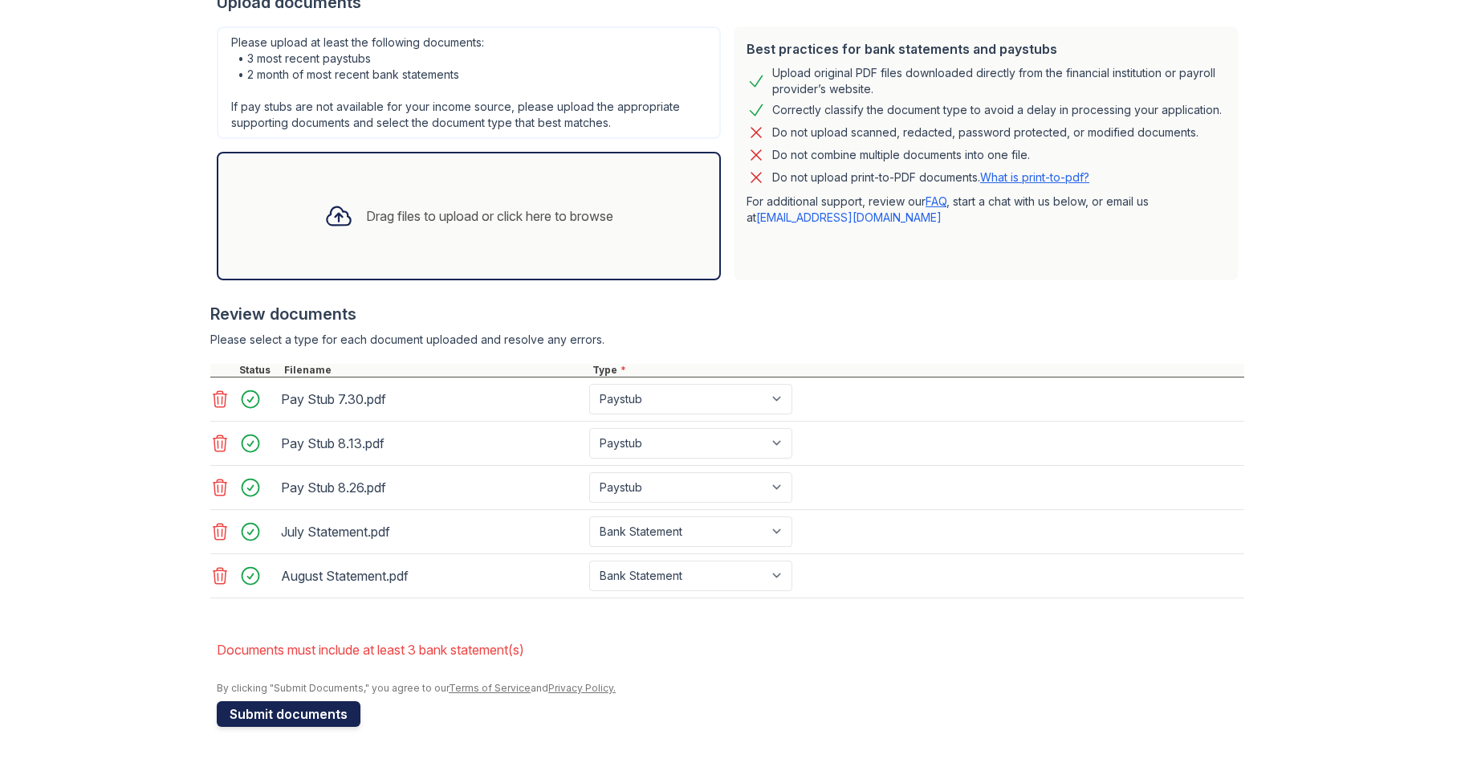
click at [291, 712] on button "Submit documents" at bounding box center [289, 714] width 144 height 26
